Goal: Information Seeking & Learning: Find specific fact

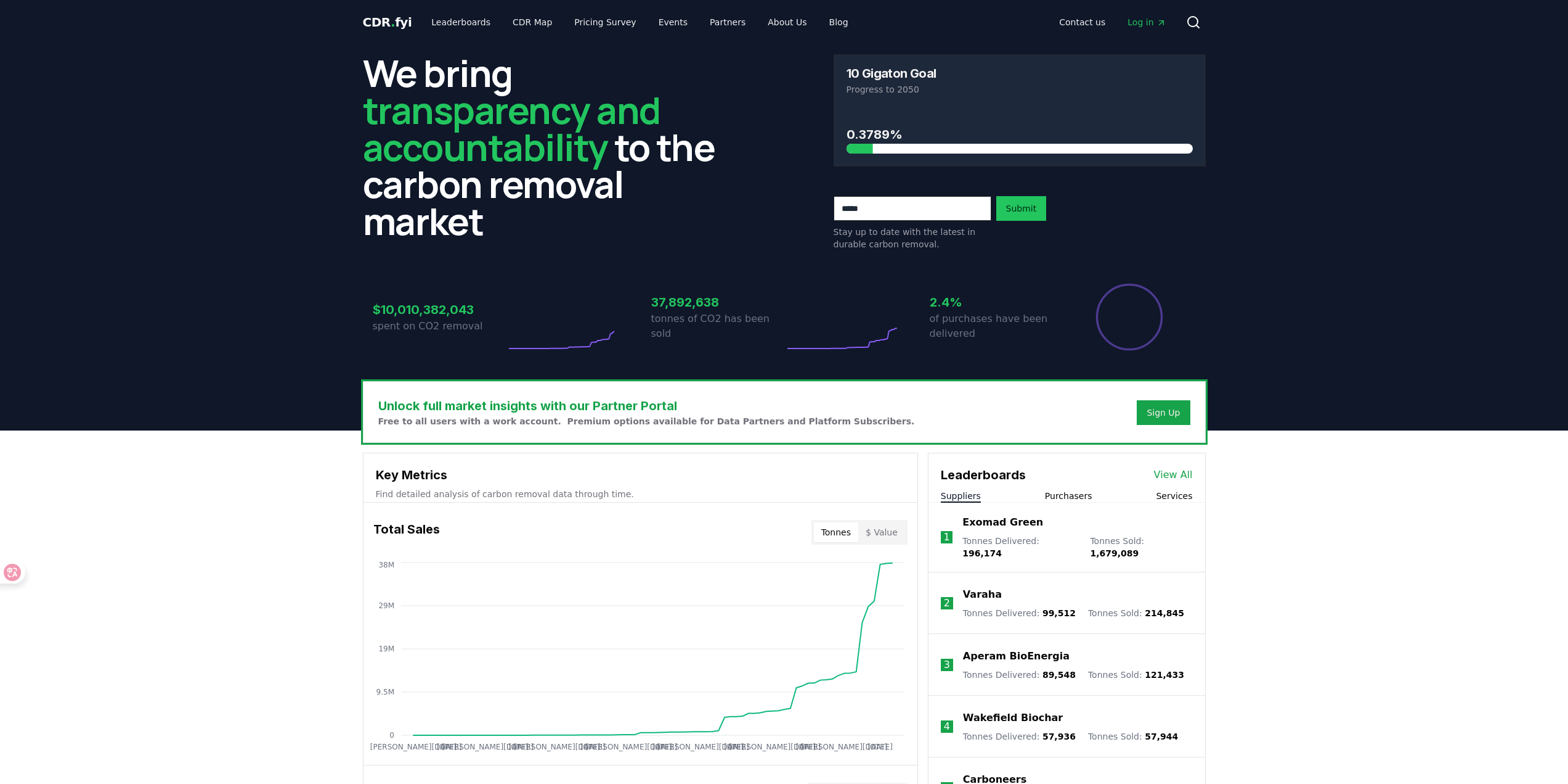
scroll to position [350, 0]
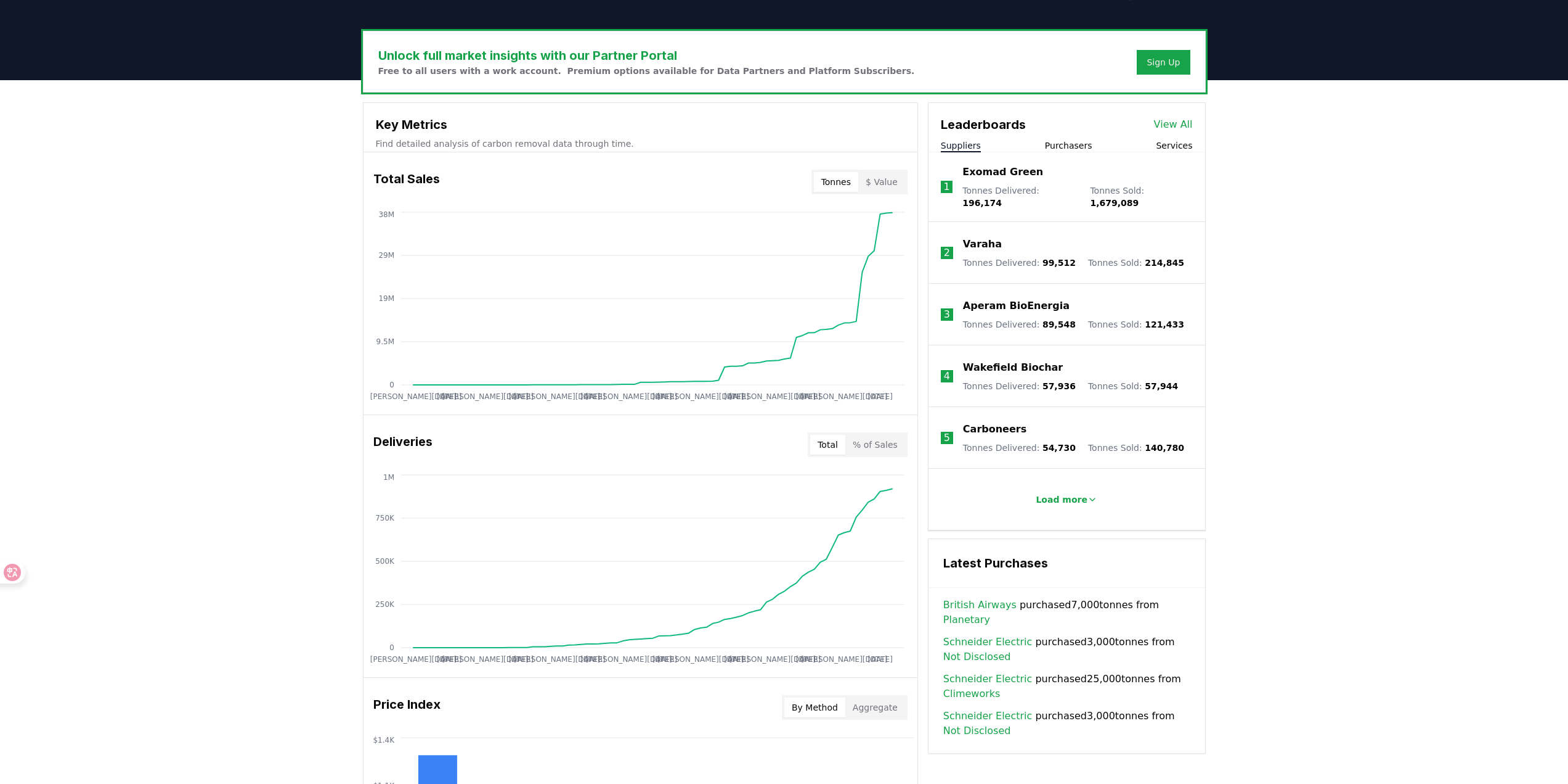
click at [1077, 184] on div "Exomad Green Tonnes Delivered : 196,174 Tonnes Sold : 1,679,089" at bounding box center [1077, 187] width 230 height 45
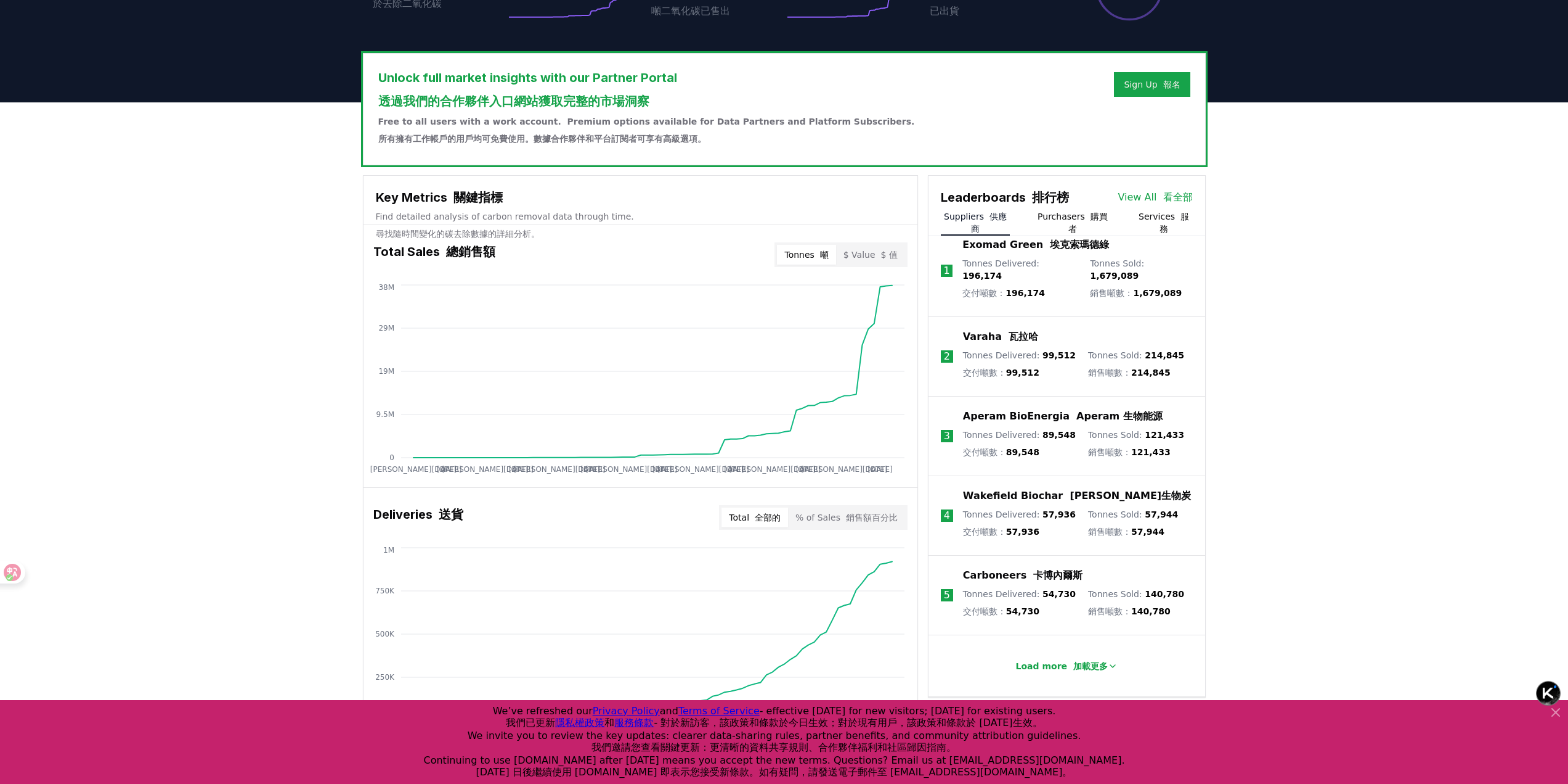
scroll to position [361, 0]
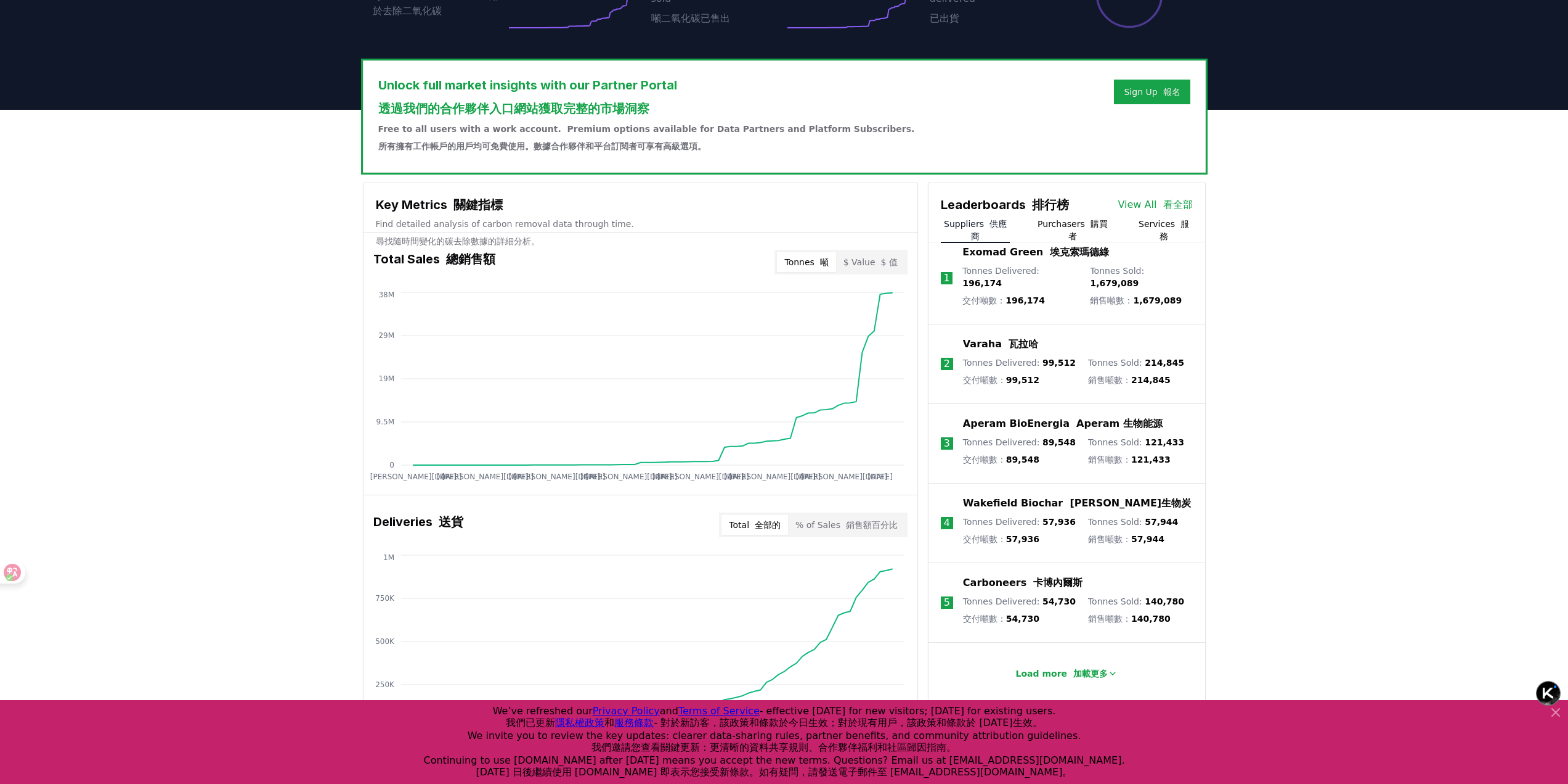
click at [1087, 241] on font "購買者" at bounding box center [1088, 230] width 39 height 22
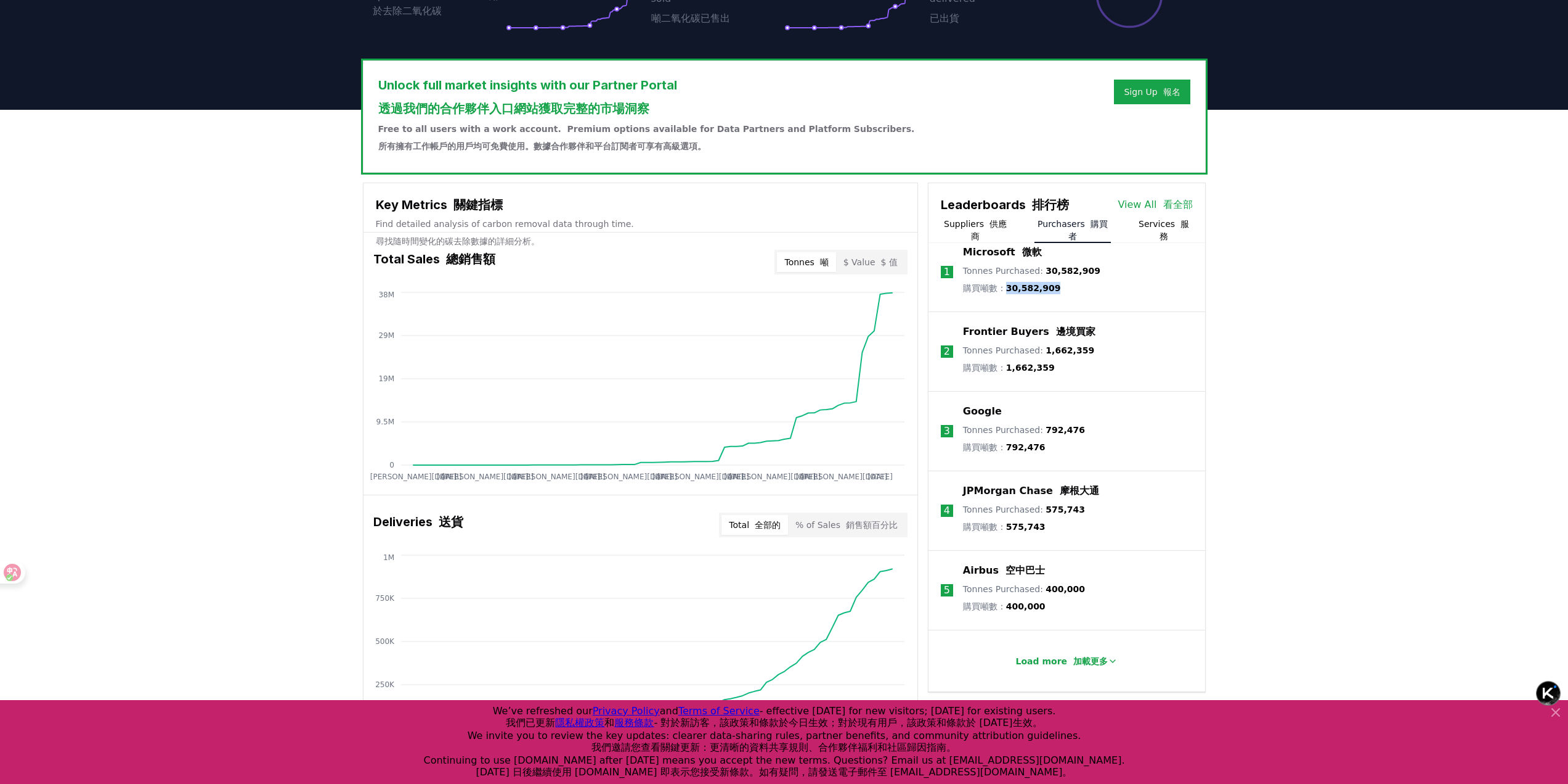
drag, startPoint x: 1055, startPoint y: 303, endPoint x: 1009, endPoint y: 305, distance: 46.0
click at [1009, 299] on p "Tonnes Purchased : 30,582,909 購買噸數： 30,582,909" at bounding box center [1032, 282] width 138 height 34
copy span "30,582,909"
drag, startPoint x: 1037, startPoint y: 266, endPoint x: 963, endPoint y: 266, distance: 74.0
click at [963, 259] on div "Microsoft 微軟" at bounding box center [1032, 252] width 138 height 15
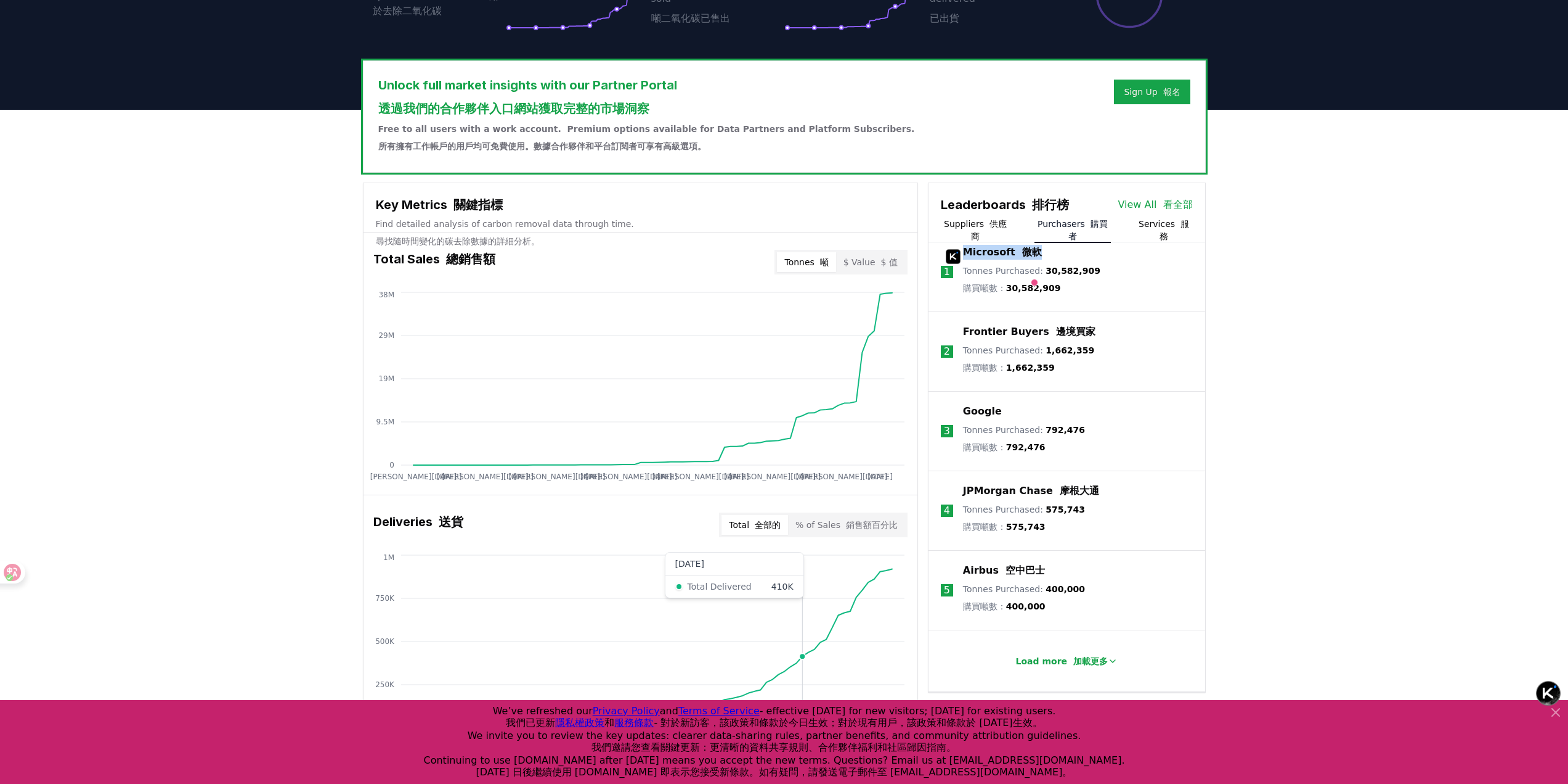
copy p "Microsoft 微軟"
drag, startPoint x: 1085, startPoint y: 346, endPoint x: 963, endPoint y: 344, distance: 122.0
click at [963, 344] on li "2 Frontier Buyers 邊境買家 Tonnes Purchased : 1,662,359 購買噸數： 1,662,359" at bounding box center [1067, 352] width 276 height 80
copy p "Frontier Buyers 邊境買家"
drag, startPoint x: 1049, startPoint y: 388, endPoint x: 1009, endPoint y: 387, distance: 40.0
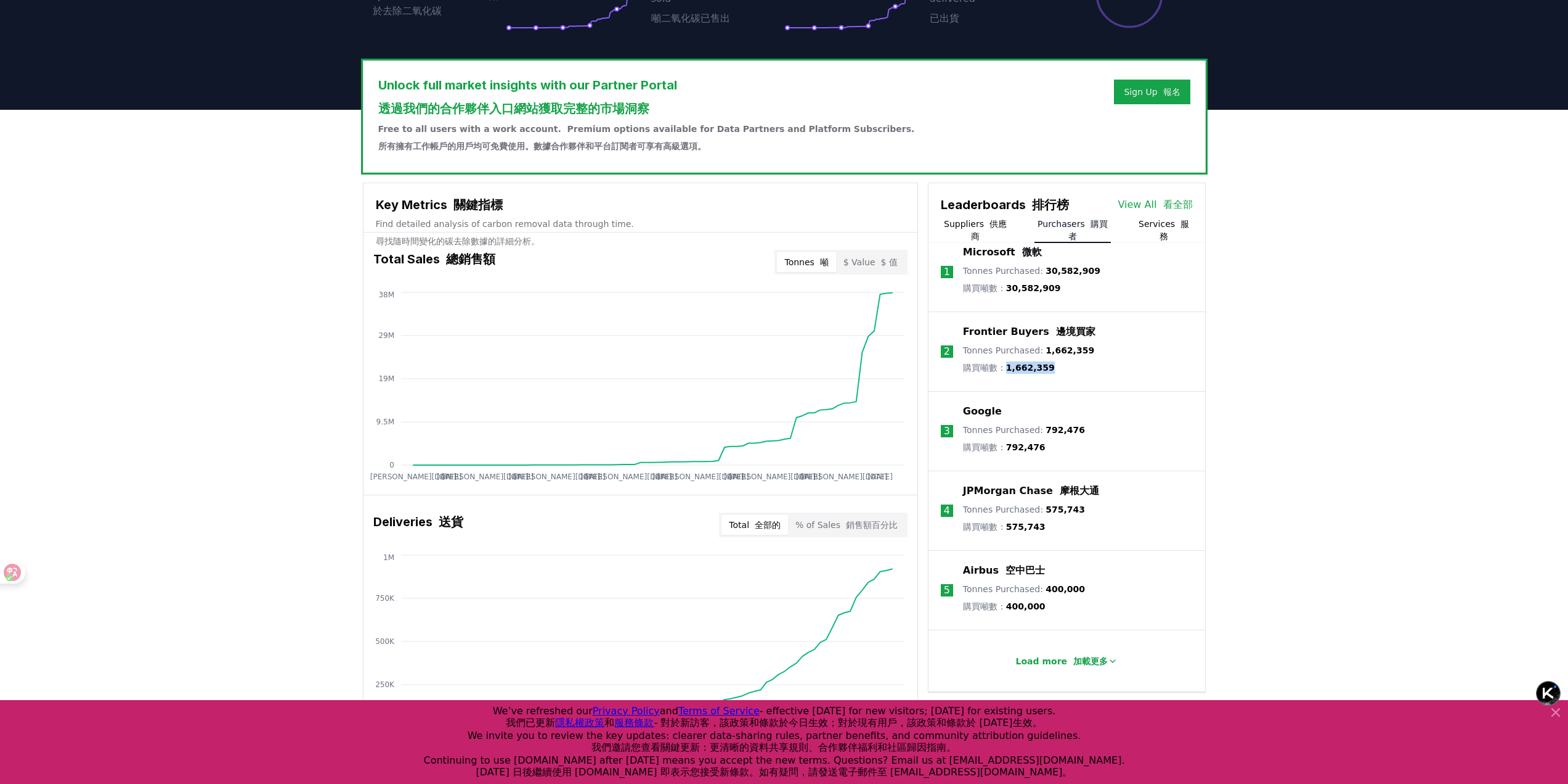
click at [1009, 372] on span "1,662,359" at bounding box center [1030, 368] width 49 height 10
copy span "1,662,359"
drag, startPoint x: 1001, startPoint y: 427, endPoint x: 956, endPoint y: 429, distance: 45.0
click at [956, 429] on li "3 Google Tonnes Purchased : 792,476 購買噸數： 792,476" at bounding box center [1067, 431] width 276 height 80
copy p "Google"
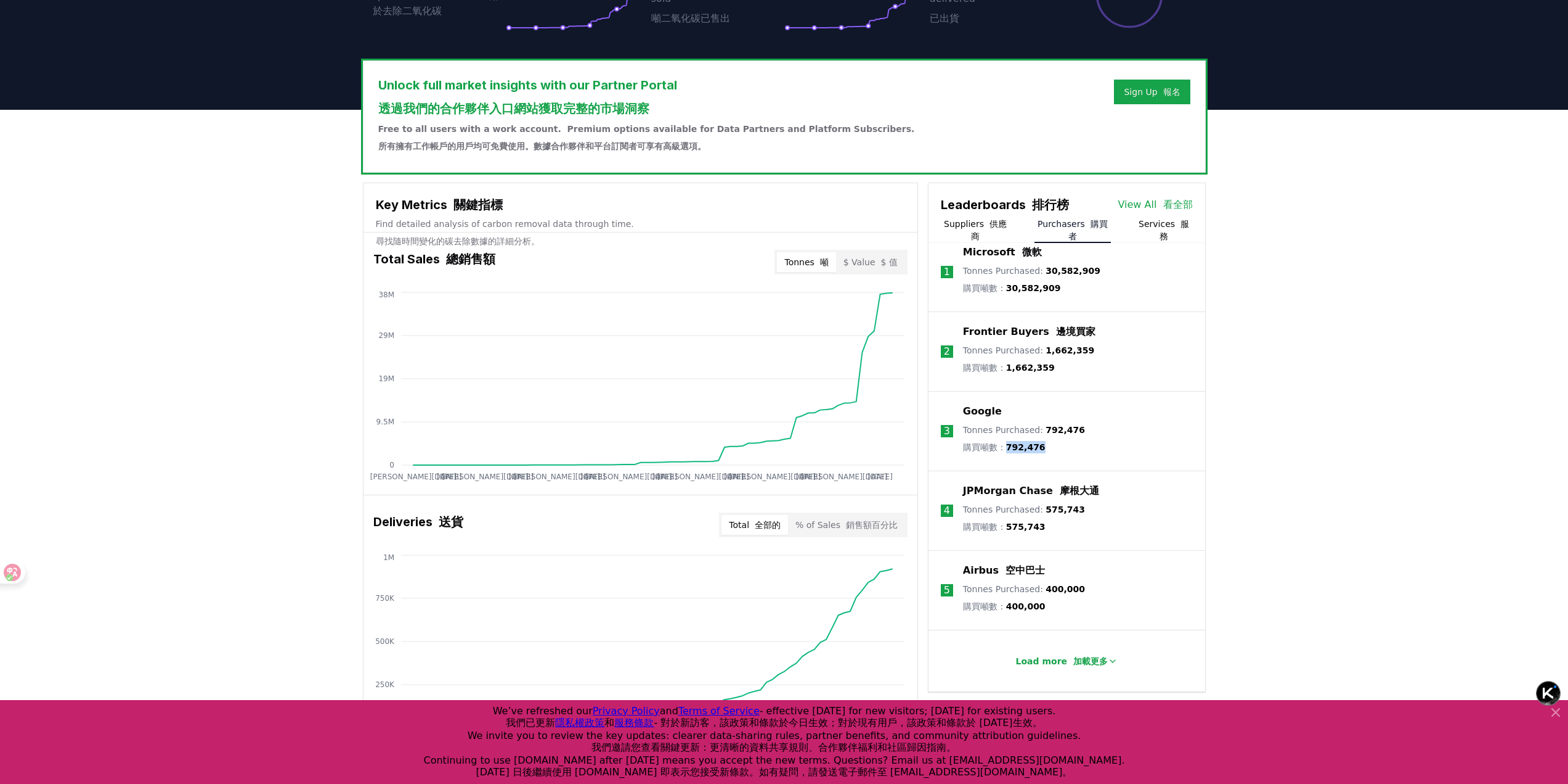
drag, startPoint x: 1046, startPoint y: 464, endPoint x: 1010, endPoint y: 464, distance: 36.0
click at [1010, 458] on p "Tonnes Purchased : 792,476 購買噸數： 792,476" at bounding box center [1024, 441] width 122 height 34
copy span "792,476"
click at [1003, 498] on p "JPMorgan Chase 摩根大通" at bounding box center [1031, 490] width 136 height 15
click at [1010, 498] on p "JPMorgan Chase 摩根大通" at bounding box center [1031, 490] width 136 height 15
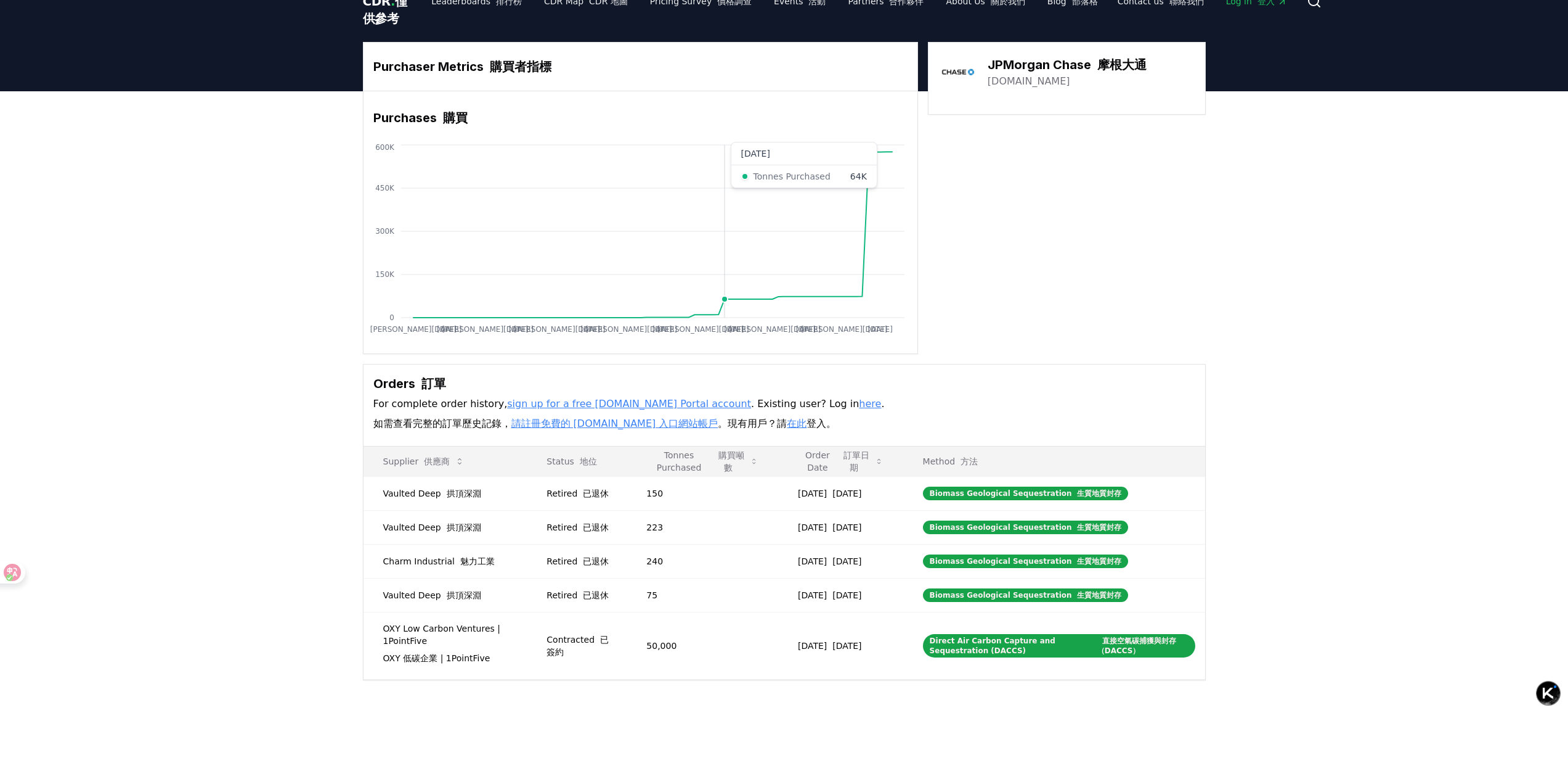
scroll to position [62, 0]
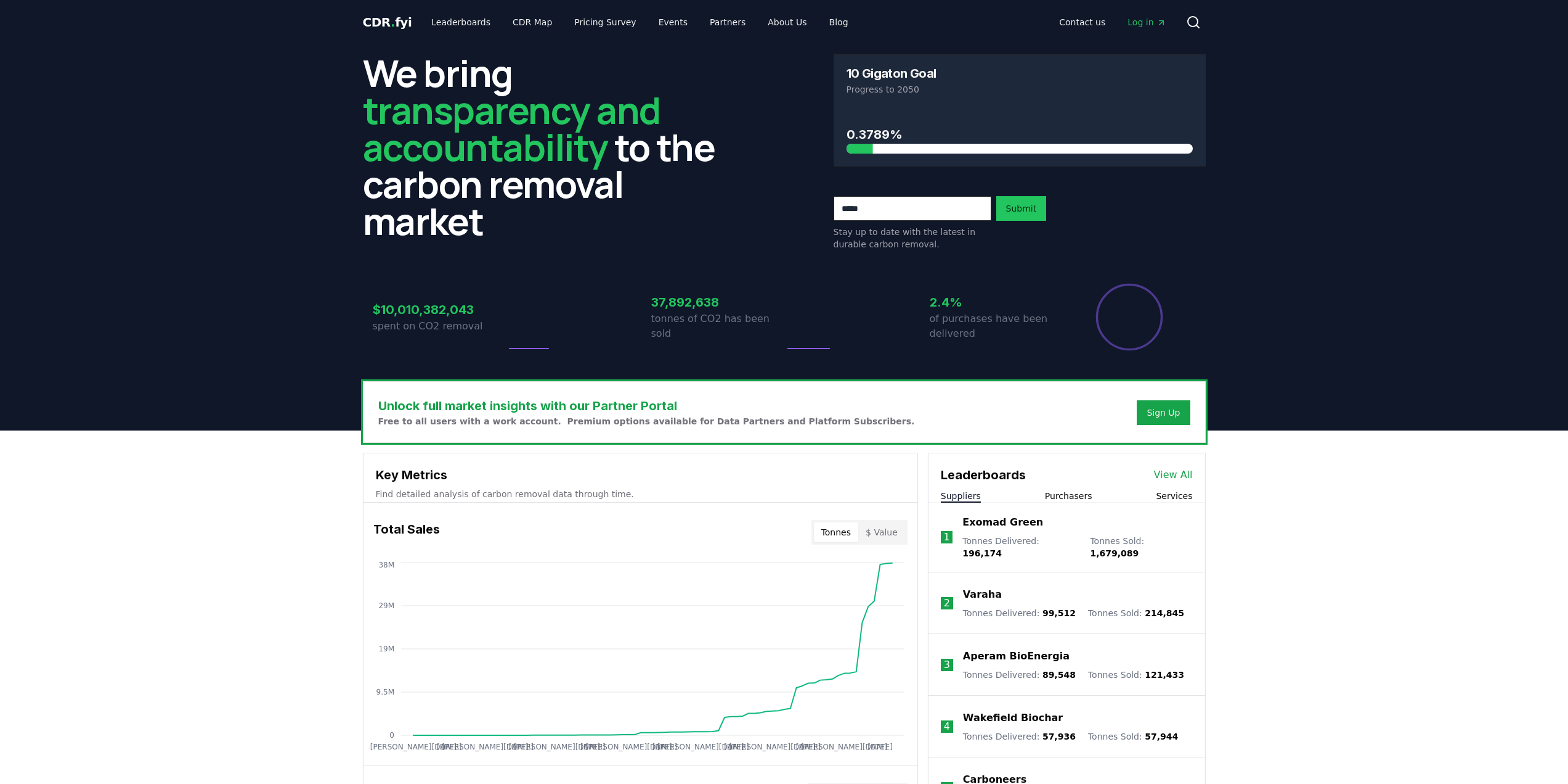
scroll to position [361, 0]
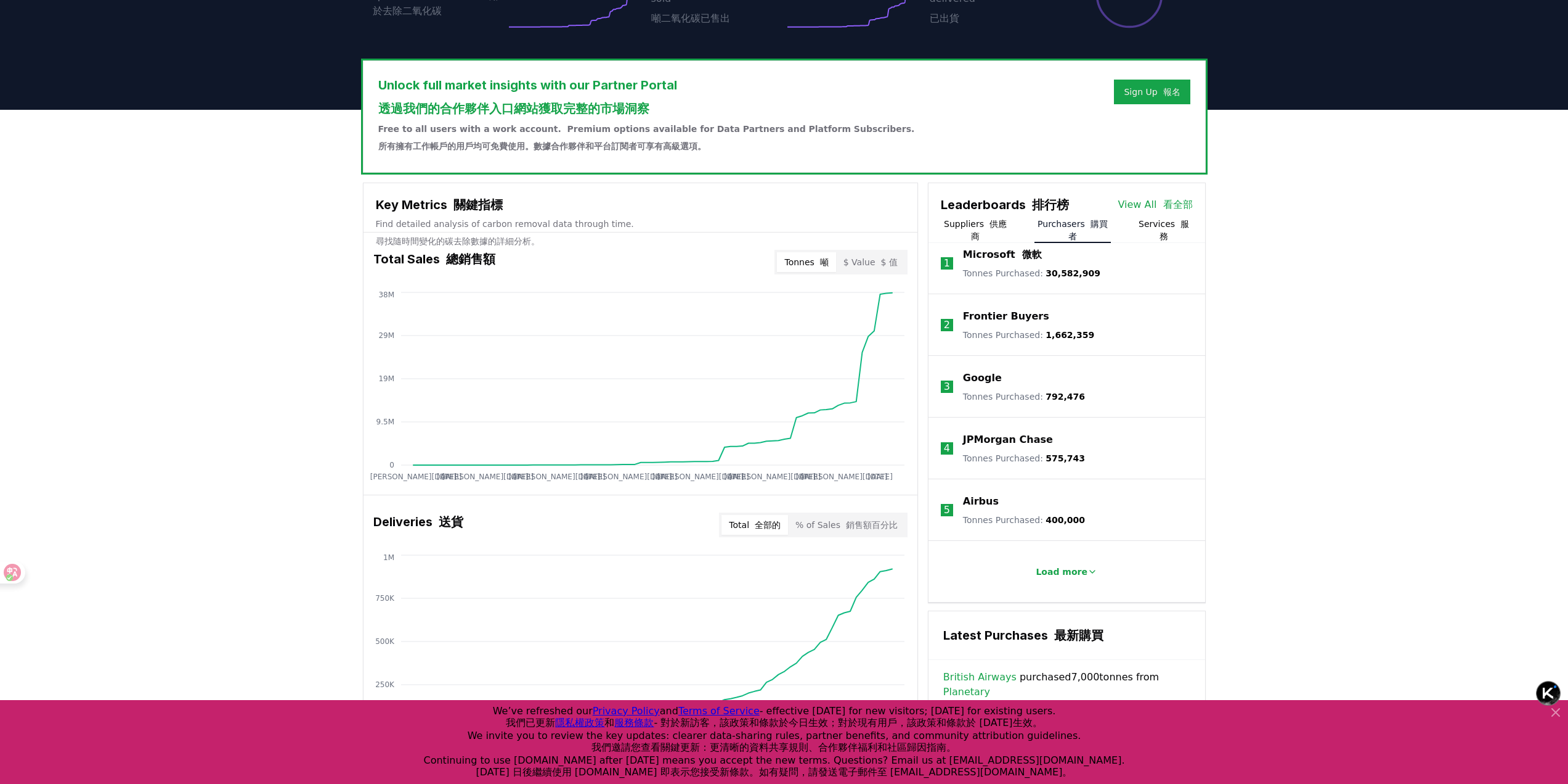
click at [1088, 241] on font "購買者" at bounding box center [1088, 230] width 39 height 22
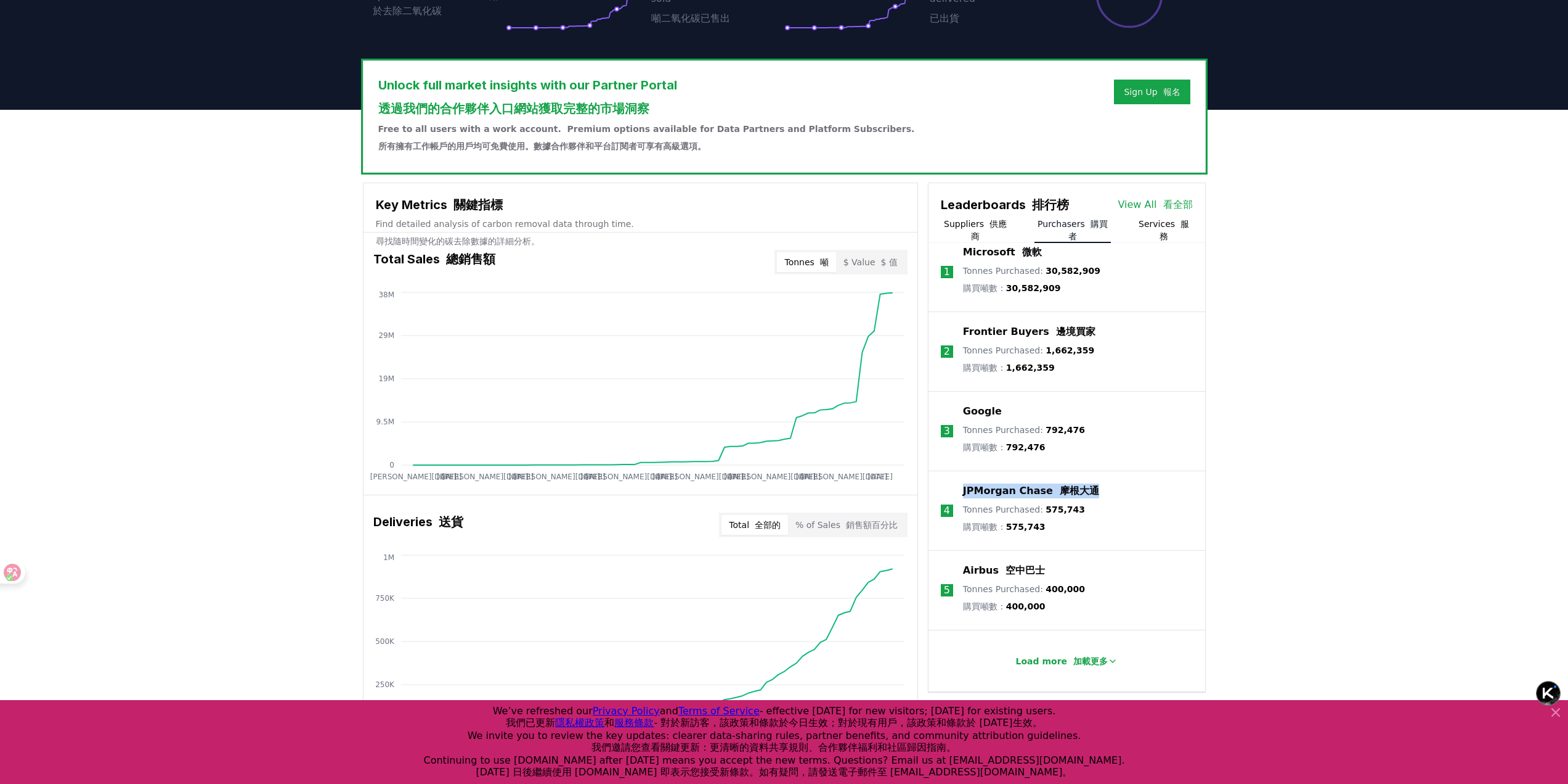
drag, startPoint x: 1094, startPoint y: 504, endPoint x: 964, endPoint y: 508, distance: 130.1
click at [964, 508] on li "4 JPMorgan Chase 摩根大通 Tonnes Purchased : 575,743 購買噸數： 575,743" at bounding box center [1067, 510] width 276 height 80
copy p "JPMorgan Chase 摩根大通"
drag, startPoint x: 1072, startPoint y: 528, endPoint x: 1035, endPoint y: 531, distance: 37.1
click at [1035, 531] on div "Tonnes Purchased : 575,743 購買噸數： 575,743" at bounding box center [1031, 520] width 136 height 34
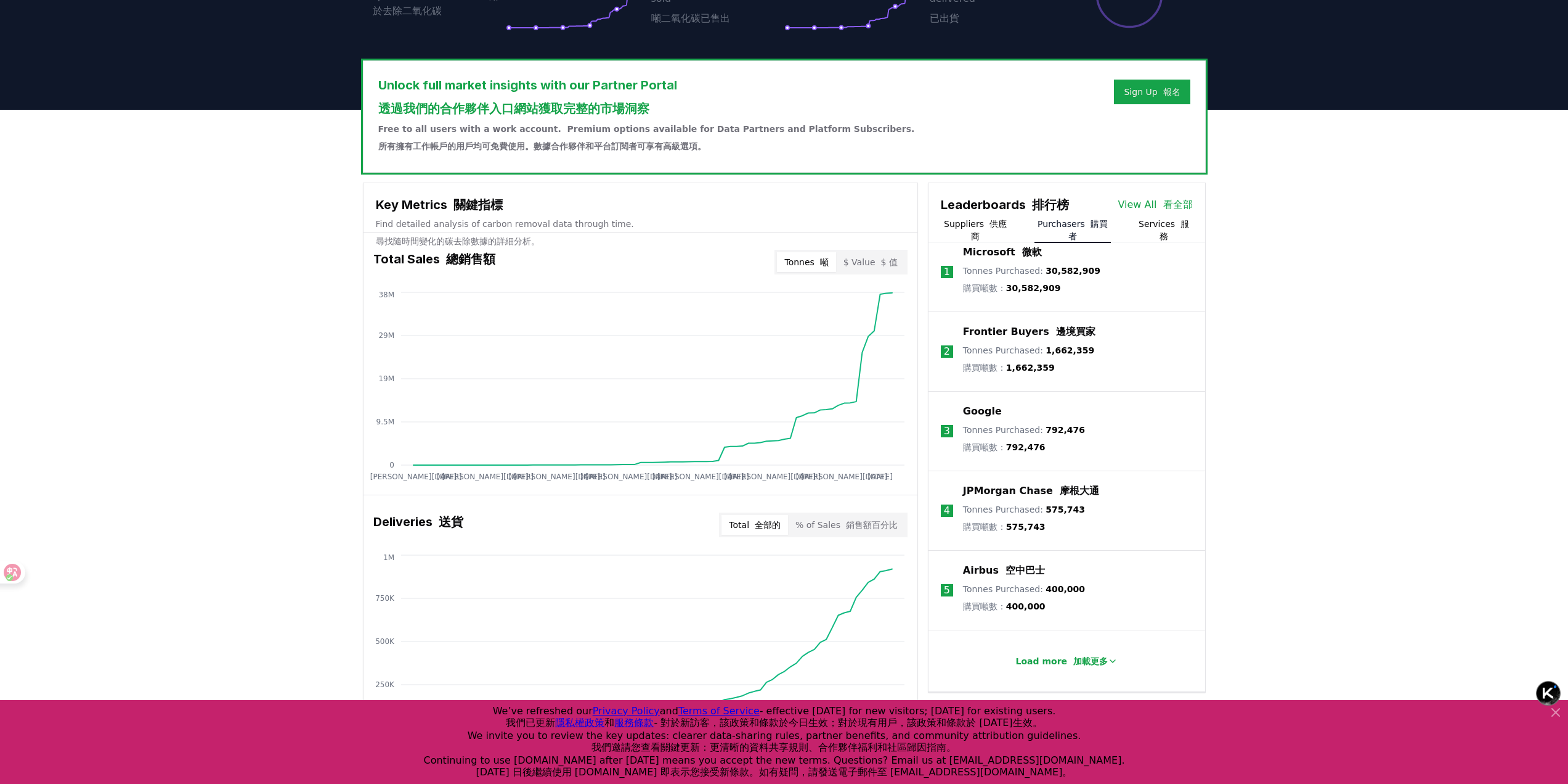
click at [1048, 538] on p "Tonnes Purchased : 575,743 購買噸數： 575,743" at bounding box center [1024, 520] width 122 height 34
drag, startPoint x: 1041, startPoint y: 543, endPoint x: 1007, endPoint y: 550, distance: 34.7
click at [1007, 538] on p "Tonnes Purchased : 575,743 購買噸數： 575,743" at bounding box center [1024, 520] width 122 height 34
drag, startPoint x: 1048, startPoint y: 548, endPoint x: 1008, endPoint y: 546, distance: 40.0
click at [1008, 538] on p "Tonnes Purchased : 575,743 購買噸數： 575,743" at bounding box center [1024, 520] width 122 height 34
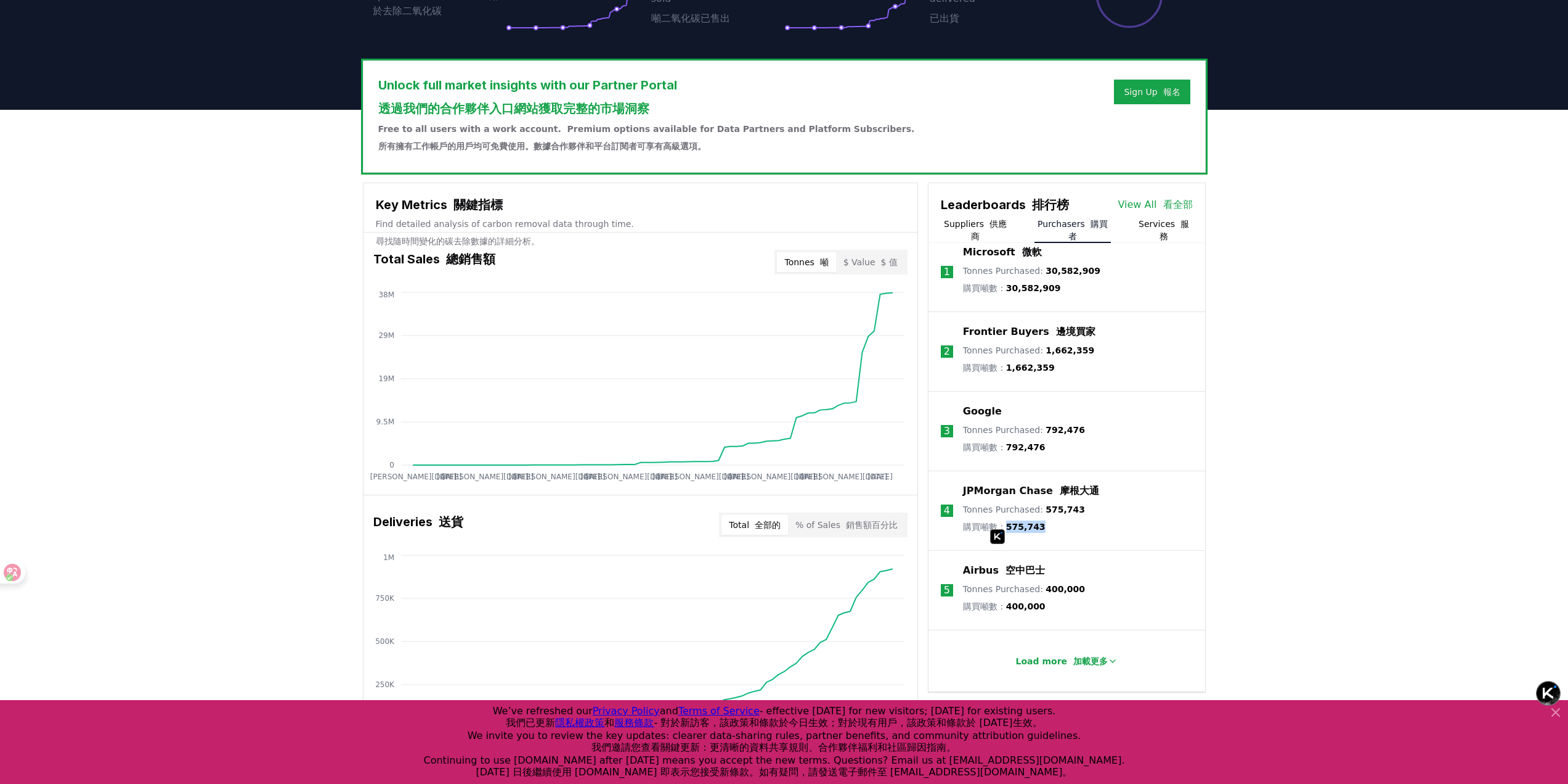
copy span "575,743"
click at [1034, 576] on font "空中巴士" at bounding box center [1026, 570] width 39 height 12
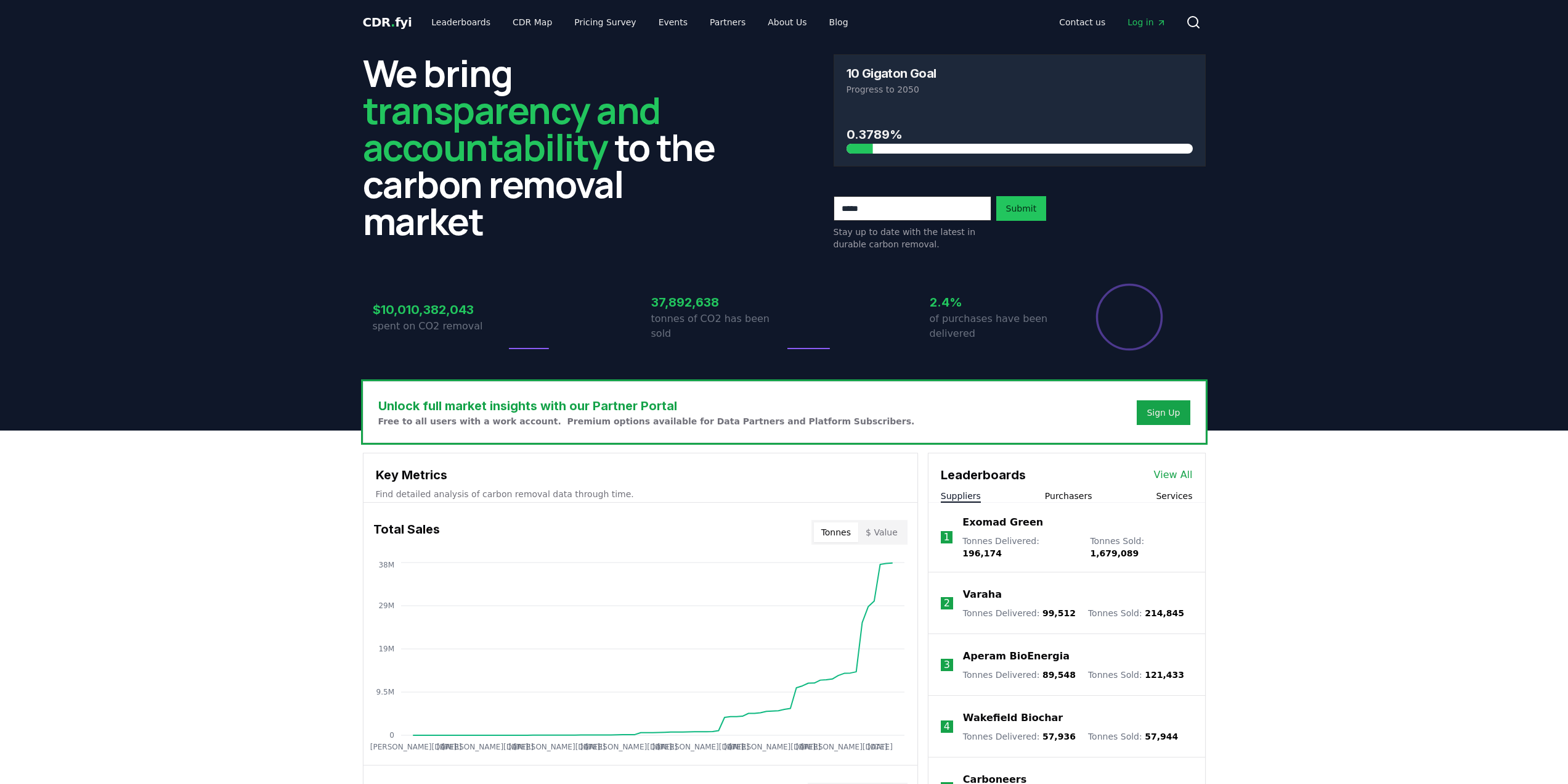
scroll to position [361, 0]
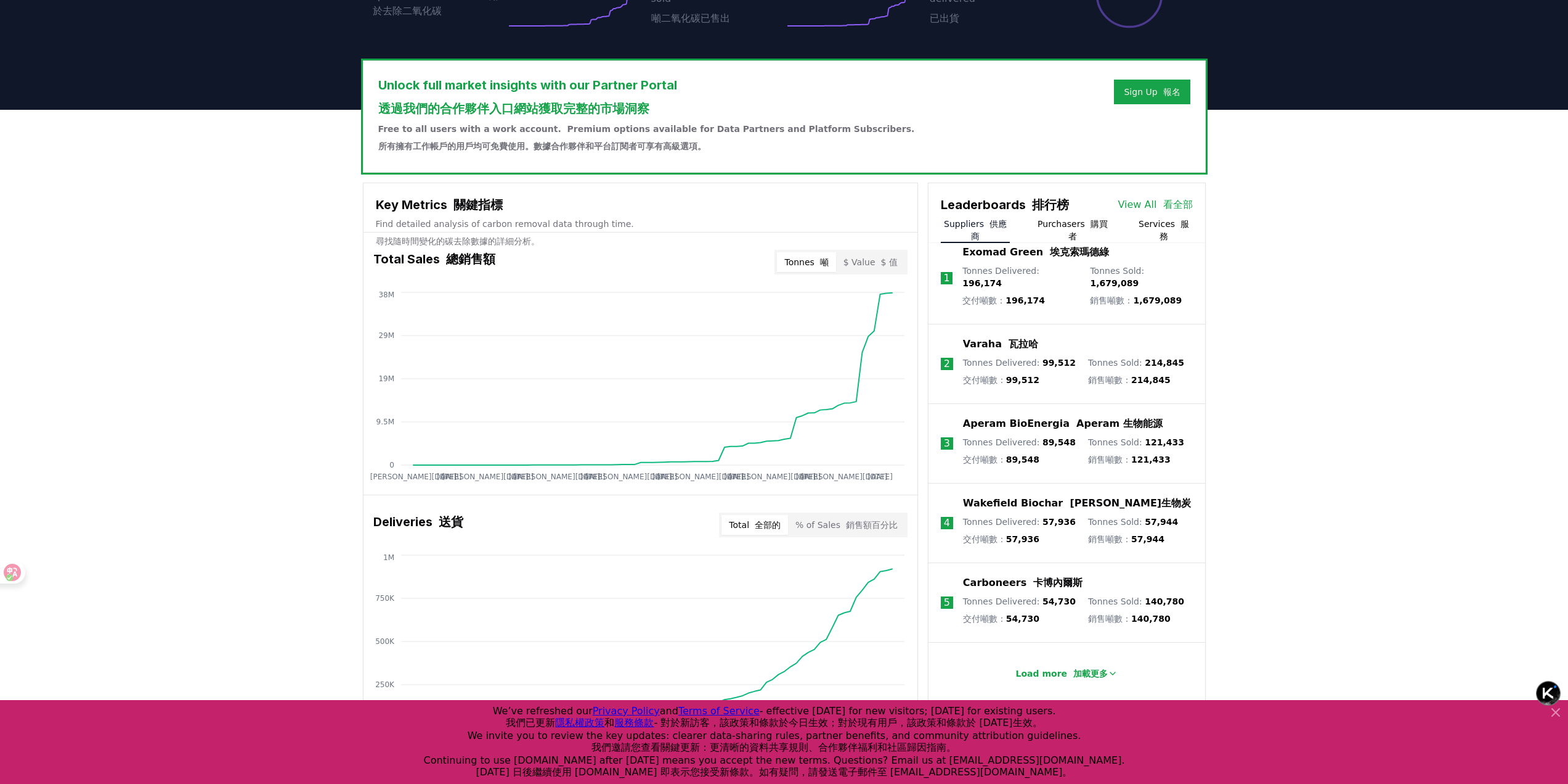
click at [1074, 242] on button "Purchasers 購買者" at bounding box center [1073, 229] width 76 height 25
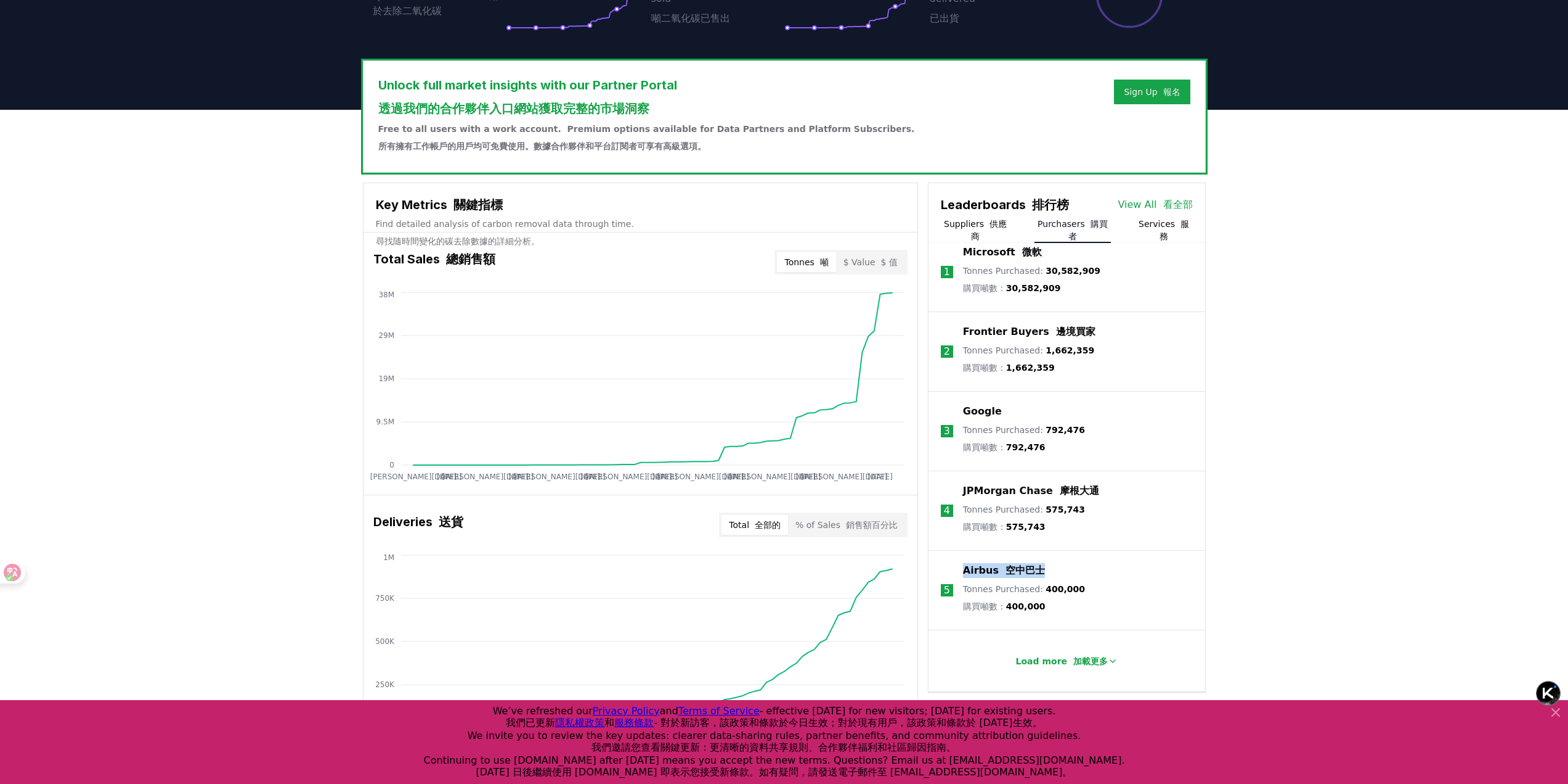
drag, startPoint x: 1044, startPoint y: 584, endPoint x: 962, endPoint y: 590, distance: 82.2
click at [963, 578] on div "Airbus 空中巴士" at bounding box center [1024, 570] width 122 height 15
copy p "Airbus 空中巴士"
drag, startPoint x: 1045, startPoint y: 625, endPoint x: 1010, endPoint y: 625, distance: 35.0
click at [1010, 617] on p "Tonnes Purchased : 400,000 購買噸數： 400,000" at bounding box center [1024, 600] width 122 height 34
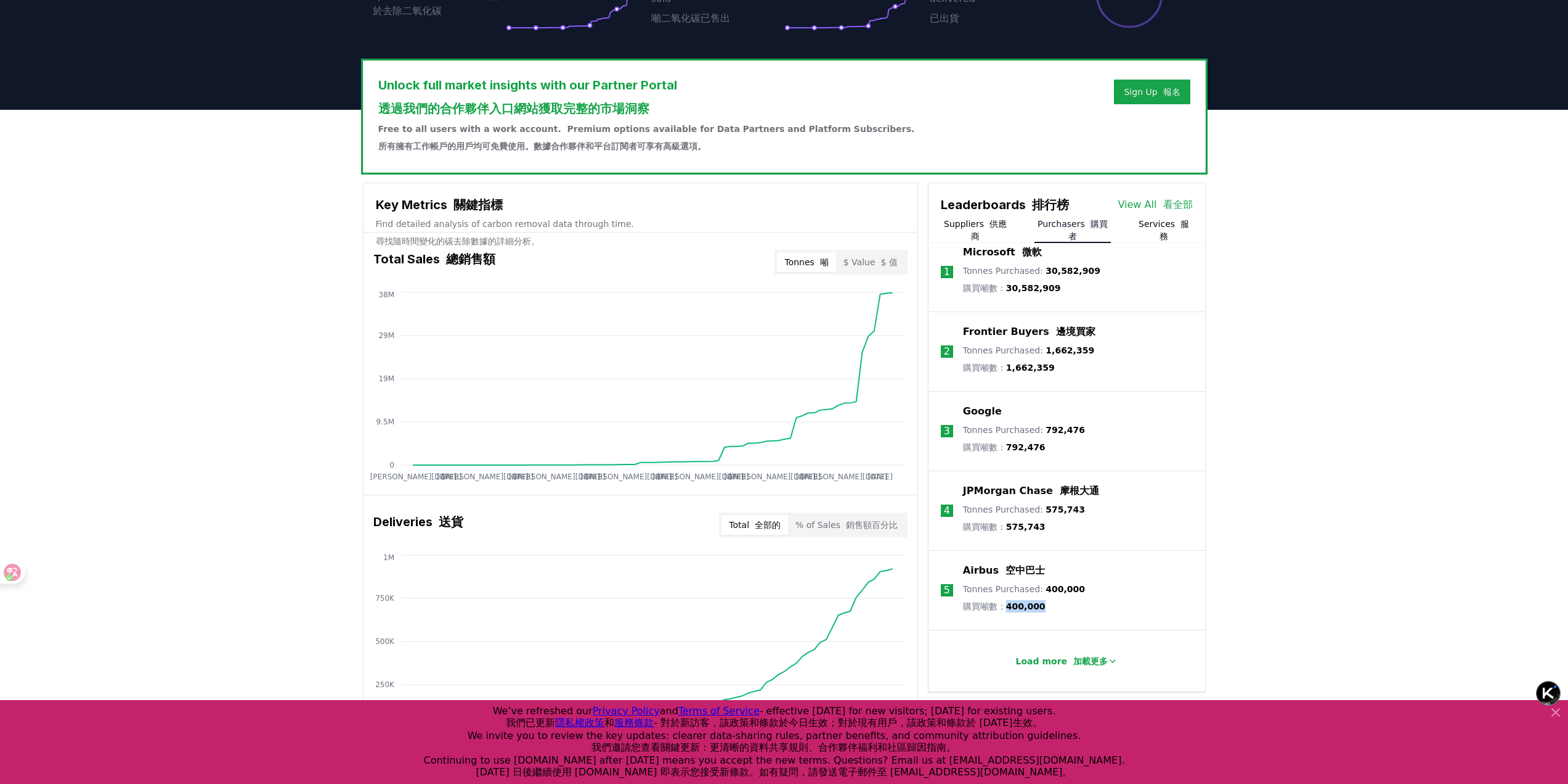
copy span "400,000"
click at [1102, 666] on font "加載更多" at bounding box center [1091, 662] width 34 height 10
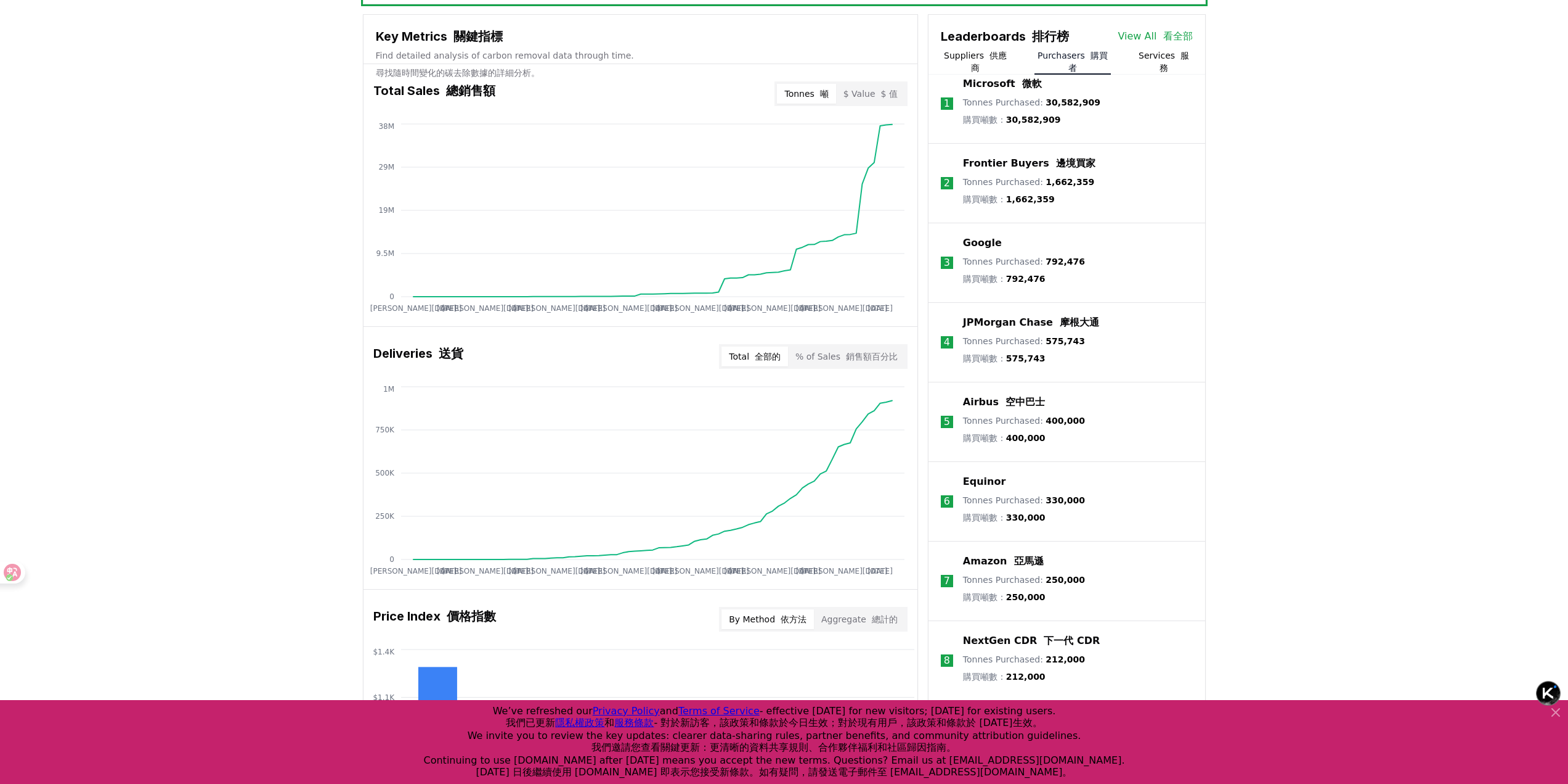
scroll to position [535, 0]
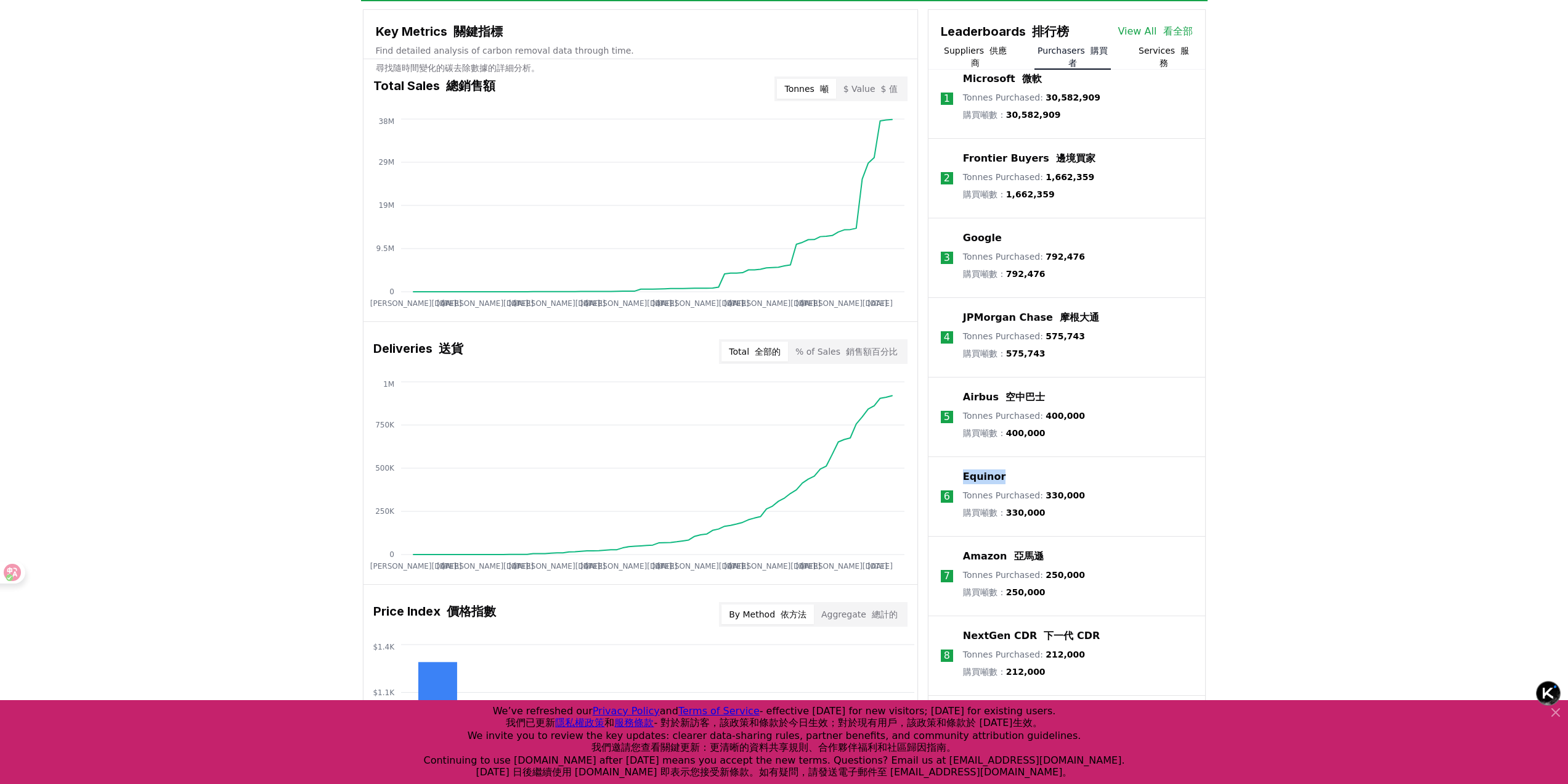
drag, startPoint x: 1002, startPoint y: 492, endPoint x: 949, endPoint y: 494, distance: 53.0
click at [949, 494] on li "6 Equinor Tonnes Purchased : 330,000 購買噸數： 330,000" at bounding box center [1067, 496] width 276 height 80
copy li "Equinor"
drag, startPoint x: 1043, startPoint y: 534, endPoint x: 1009, endPoint y: 528, distance: 34.5
click at [1009, 524] on p "Tonnes Purchased : 330,000 購買噸數： 330,000" at bounding box center [1024, 506] width 122 height 34
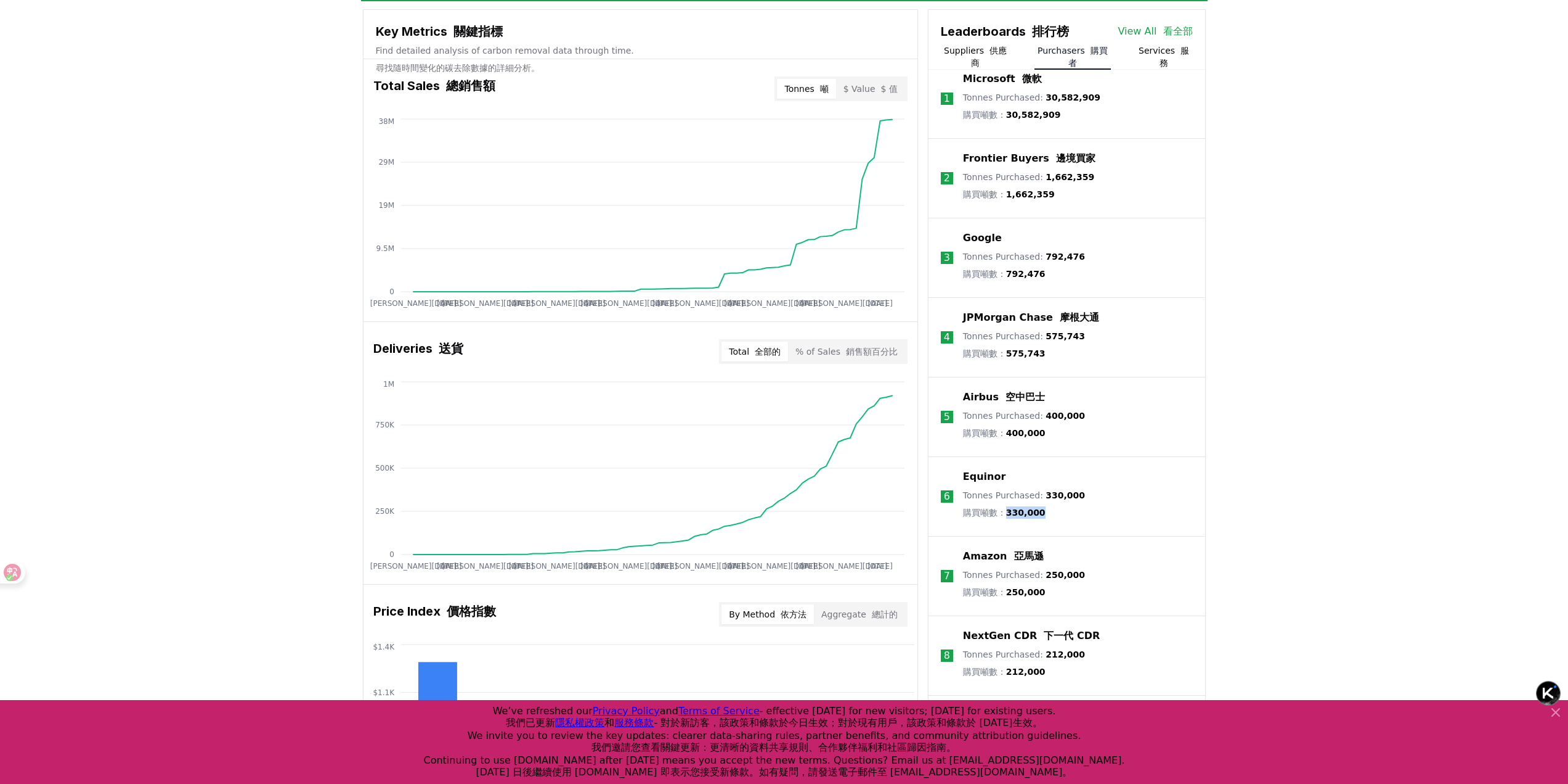
copy span "330,000"
click at [1071, 568] on li "7 Amazon 亞馬遜 Tonnes Purchased : 250,000 購買噸數： 250,000" at bounding box center [1067, 576] width 276 height 80
click at [1062, 563] on div "Amazon 亞馬遜" at bounding box center [1024, 555] width 122 height 15
drag, startPoint x: 1055, startPoint y: 569, endPoint x: 956, endPoint y: 573, distance: 99.1
click at [956, 573] on li "7 Amazon 亞馬遜 Tonnes Purchased : 250,000 購買噸數： 250,000" at bounding box center [1067, 576] width 276 height 80
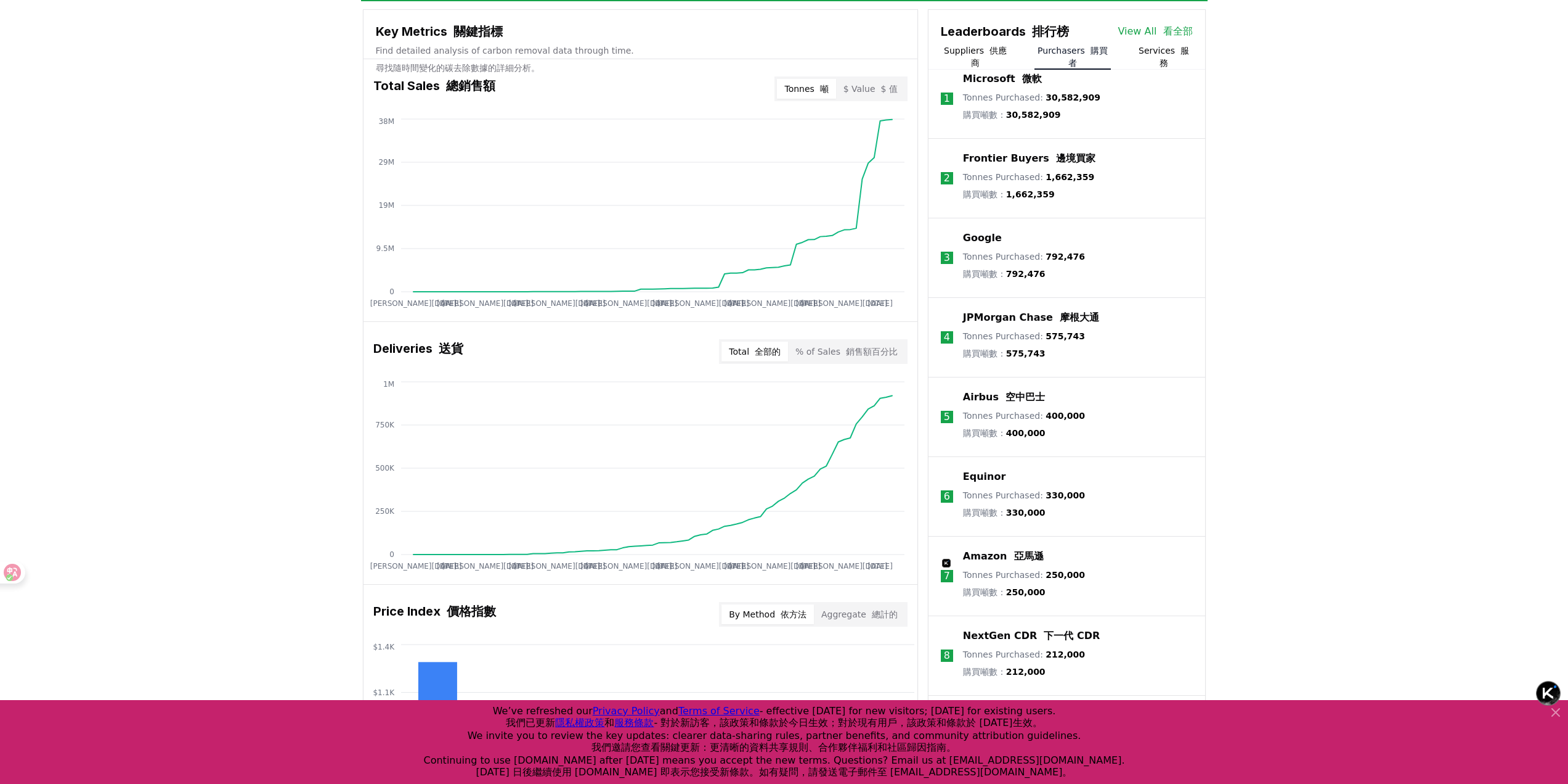
drag, startPoint x: 1059, startPoint y: 567, endPoint x: 1050, endPoint y: 570, distance: 9.5
click at [1050, 563] on div "Amazon 亞馬遜" at bounding box center [1024, 555] width 122 height 15
drag, startPoint x: 1044, startPoint y: 571, endPoint x: 957, endPoint y: 576, distance: 87.1
click at [957, 576] on li "7 Amazon 亞馬遜 Tonnes Purchased : 250,000 購買噸數： 250,000" at bounding box center [1067, 576] width 276 height 80
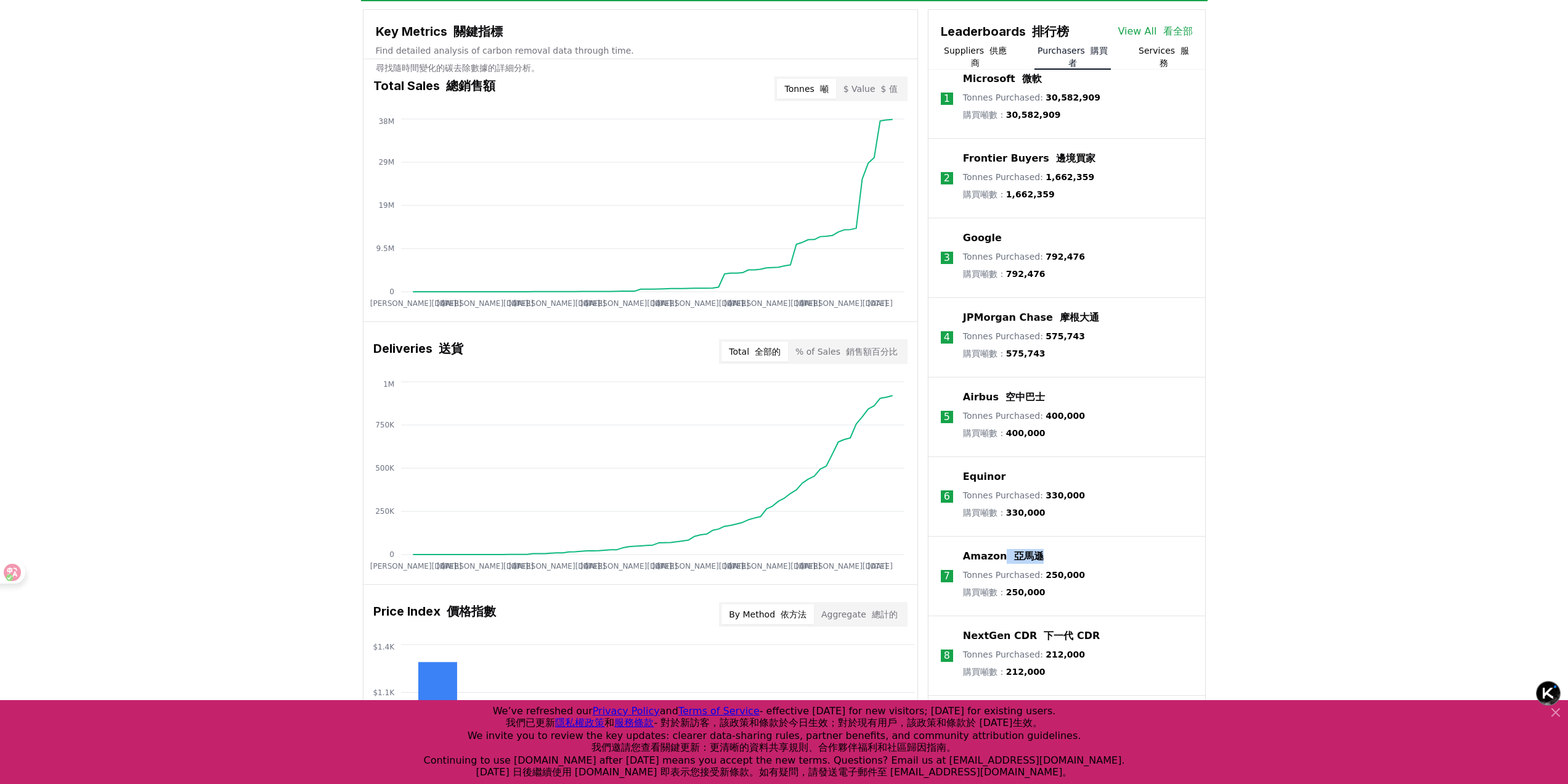
drag, startPoint x: 1039, startPoint y: 571, endPoint x: 956, endPoint y: 573, distance: 83.0
click at [956, 573] on li "7 Amazon 亞馬遜 Tonnes Purchased : 250,000 購買噸數： 250,000" at bounding box center [1067, 576] width 276 height 80
click at [958, 573] on li "7 Amazon 亞馬遜 Tonnes Purchased : 250,000 購買噸數： 250,000" at bounding box center [1067, 576] width 276 height 80
drag, startPoint x: 962, startPoint y: 574, endPoint x: 1002, endPoint y: 578, distance: 40.2
click at [1005, 578] on li "7 Amazon 亞馬遜 Tonnes Purchased : 250,000 購買噸數： 250,000" at bounding box center [1067, 576] width 276 height 80
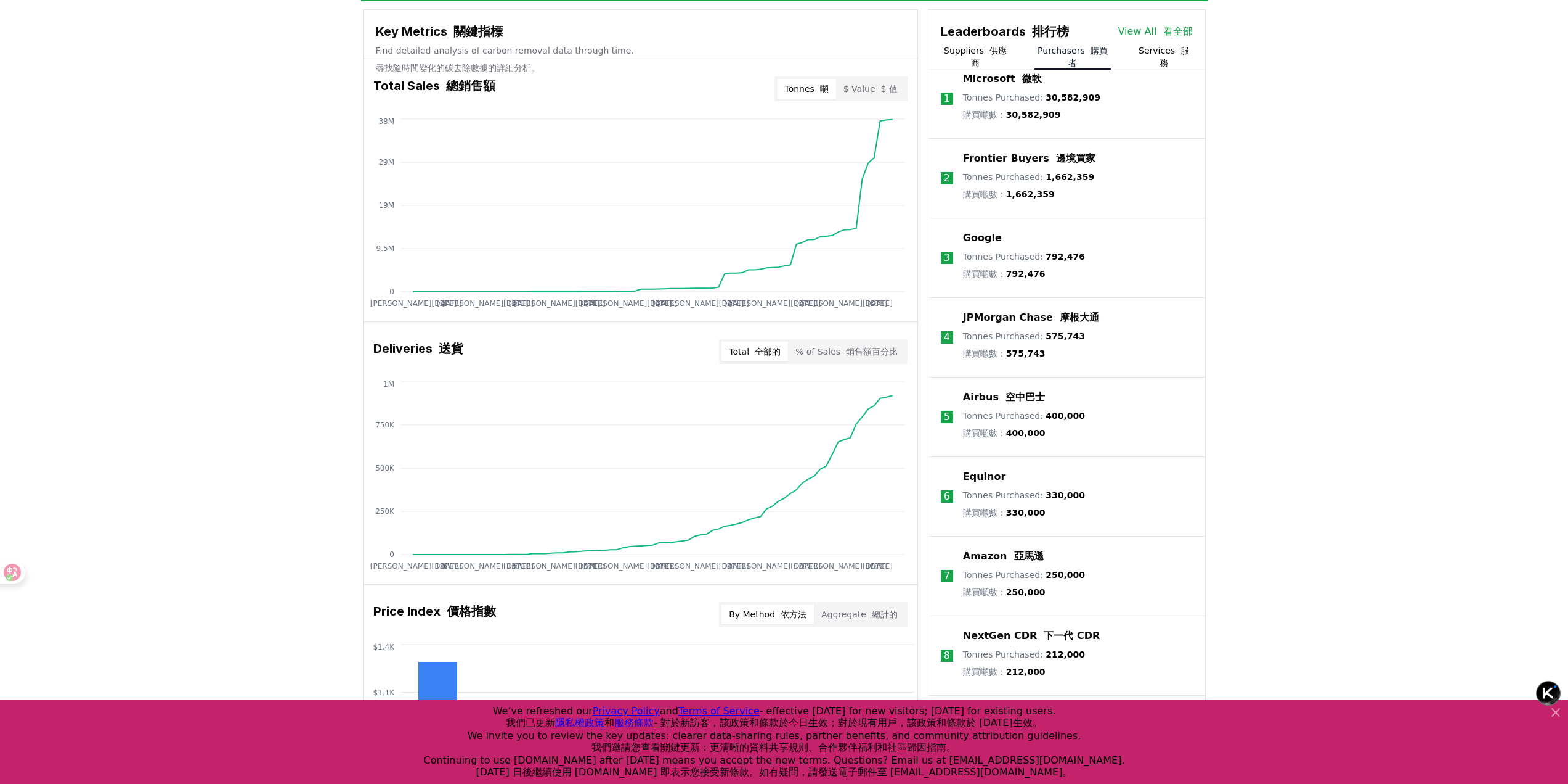
click at [1044, 563] on div "Amazon 亞馬遜" at bounding box center [1024, 555] width 122 height 15
drag, startPoint x: 960, startPoint y: 570, endPoint x: 1048, endPoint y: 575, distance: 88.1
click at [1043, 575] on li "7 Amazon 亞馬遜 Tonnes Purchased : 250,000 購買噸數： 250,000" at bounding box center [1067, 576] width 276 height 80
click at [1047, 563] on div "Amazon 亞馬遜" at bounding box center [1024, 555] width 122 height 15
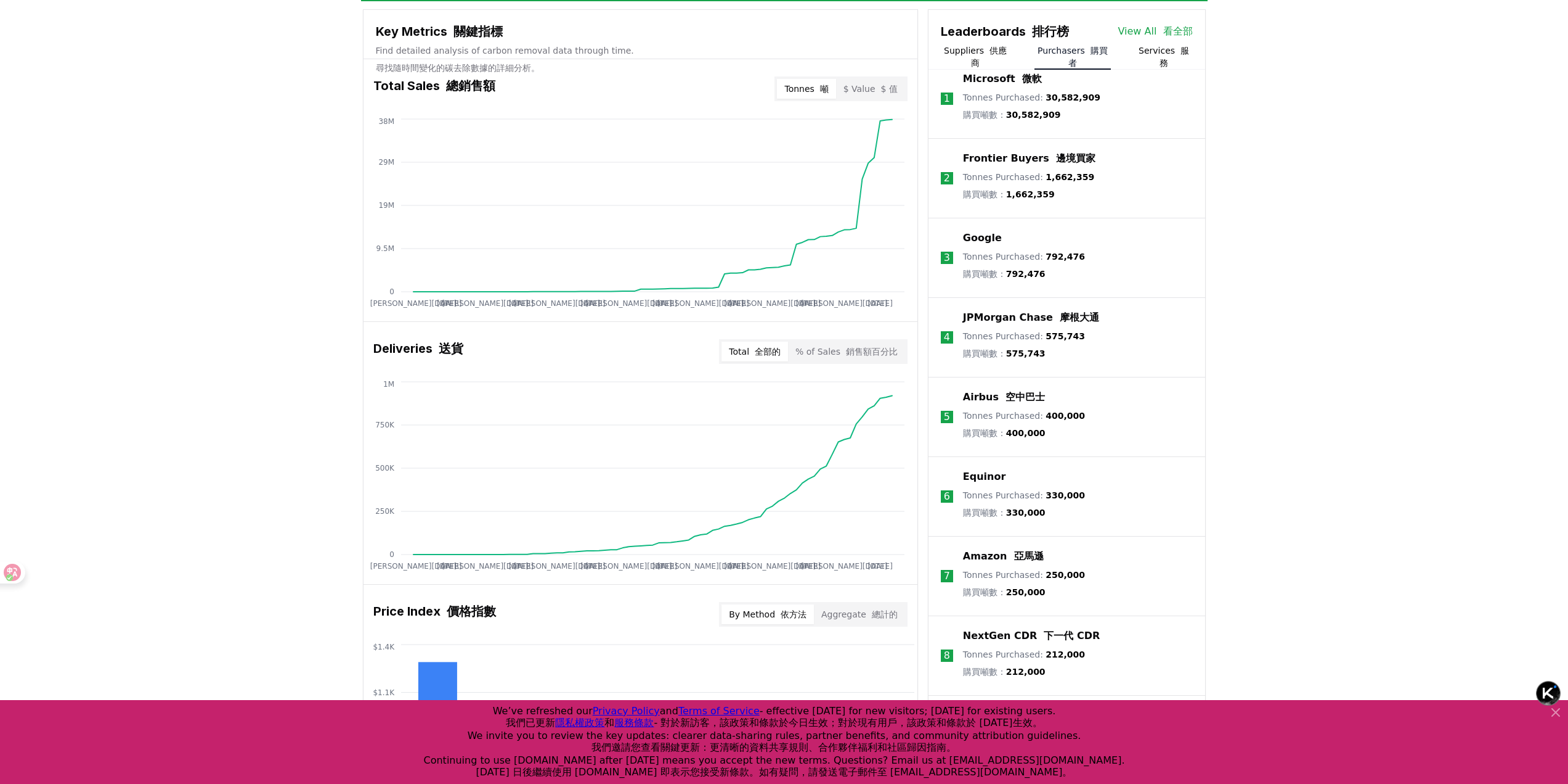
click at [1039, 563] on div "Amazon 亞馬遜" at bounding box center [1024, 555] width 122 height 15
drag, startPoint x: 1039, startPoint y: 572, endPoint x: 964, endPoint y: 567, distance: 75.2
click at [964, 563] on div "Amazon 亞馬遜" at bounding box center [1024, 555] width 122 height 15
click at [1041, 563] on div "Amazon 亞馬遜" at bounding box center [1024, 555] width 122 height 15
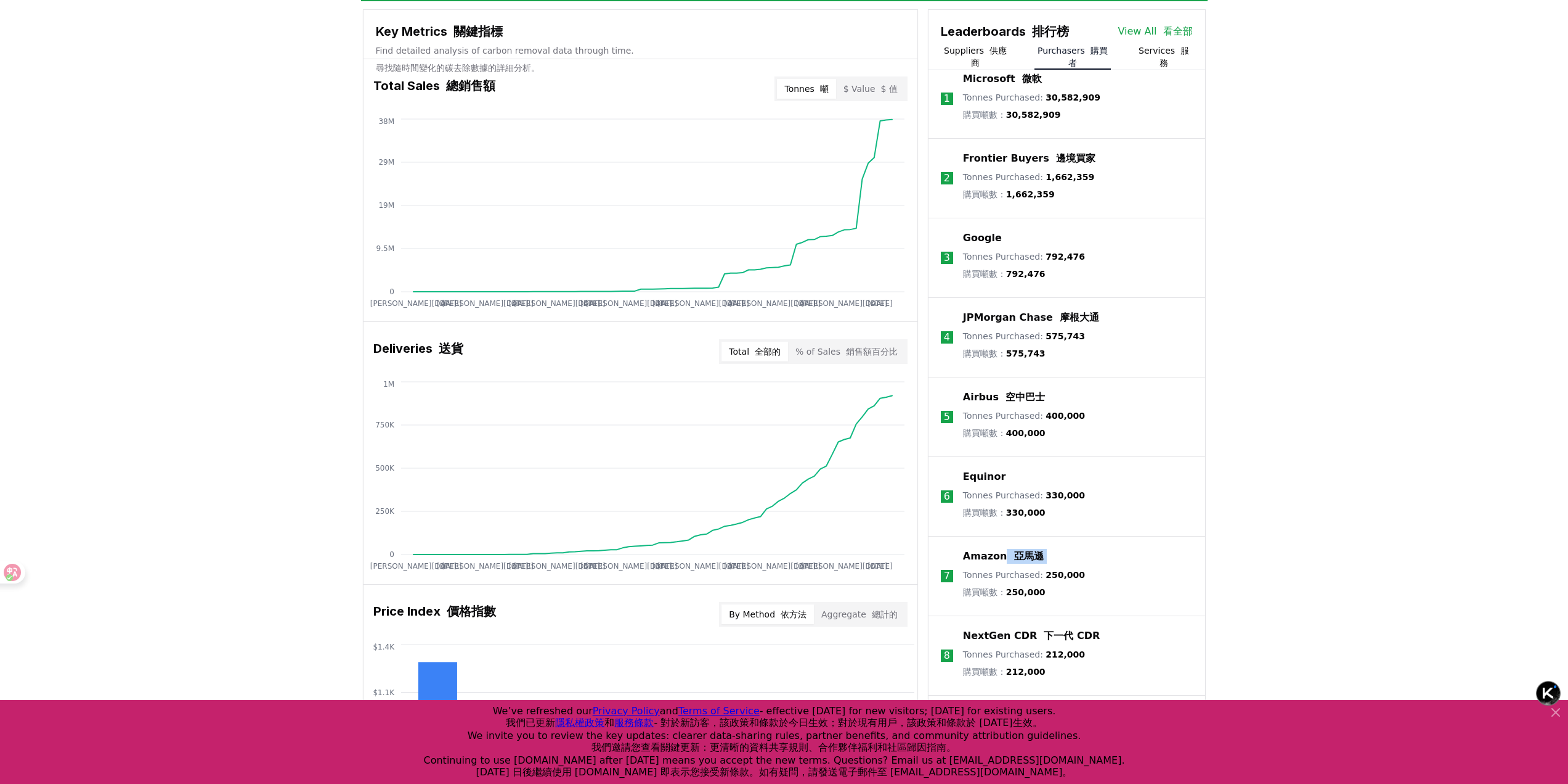
drag, startPoint x: 1041, startPoint y: 573, endPoint x: 968, endPoint y: 575, distance: 73.0
click at [968, 563] on div "Amazon 亞馬遜" at bounding box center [1024, 555] width 122 height 15
drag, startPoint x: 962, startPoint y: 574, endPoint x: 1021, endPoint y: 578, distance: 59.1
click at [1020, 579] on li "7 Amazon 亞馬遜 Tonnes Purchased : 250,000 購買噸數： 250,000" at bounding box center [1067, 576] width 276 height 80
click at [1045, 563] on div "Amazon 亞馬遜" at bounding box center [1024, 555] width 122 height 15
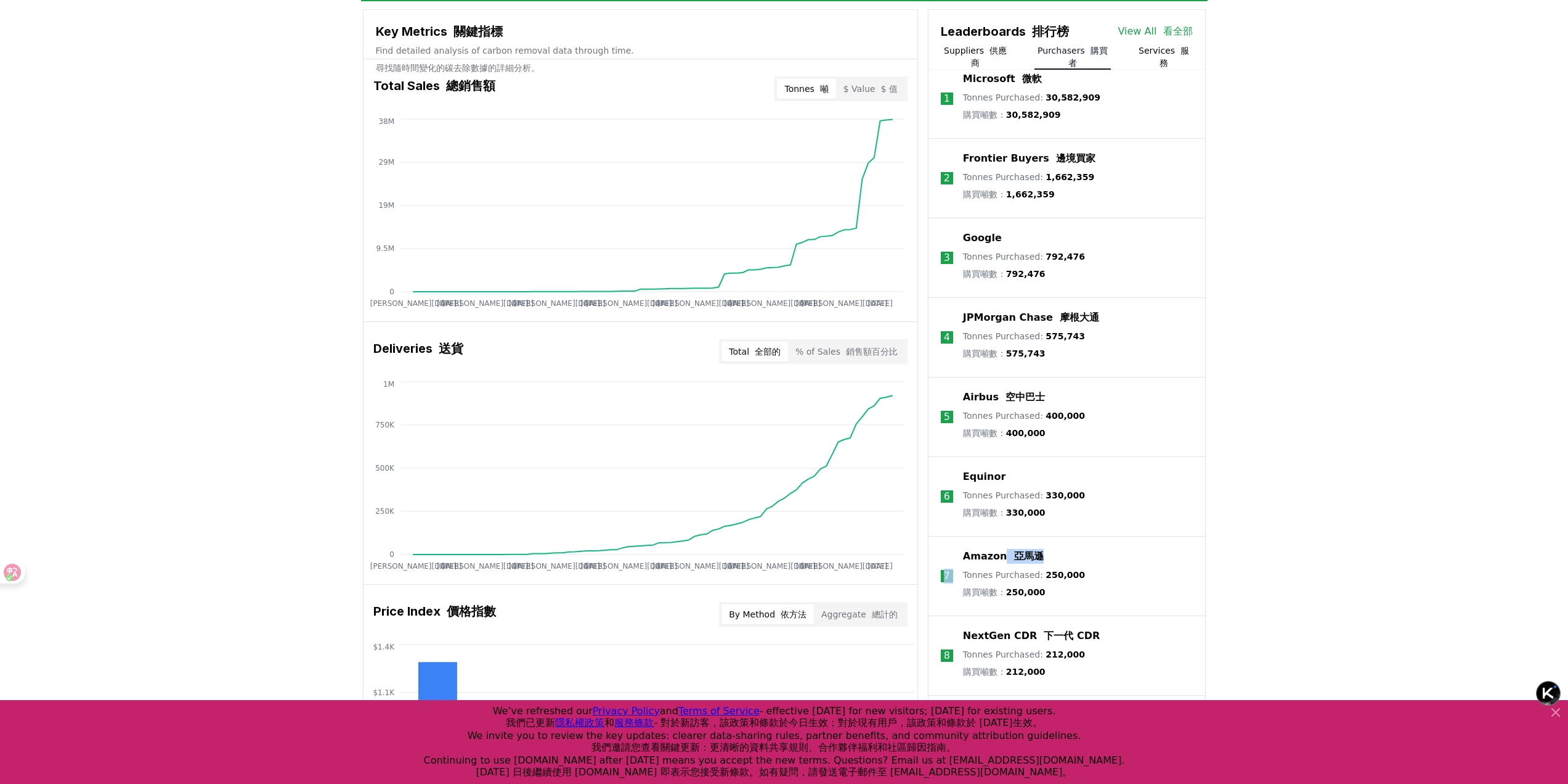
drag, startPoint x: 1044, startPoint y: 573, endPoint x: 929, endPoint y: 567, distance: 115.2
click at [929, 567] on li "7 Amazon 亞馬遜 Tonnes Purchased : 250,000 購買噸數： 250,000" at bounding box center [1067, 576] width 276 height 80
click at [983, 563] on p "Amazon 亞馬遜" at bounding box center [1003, 555] width 80 height 15
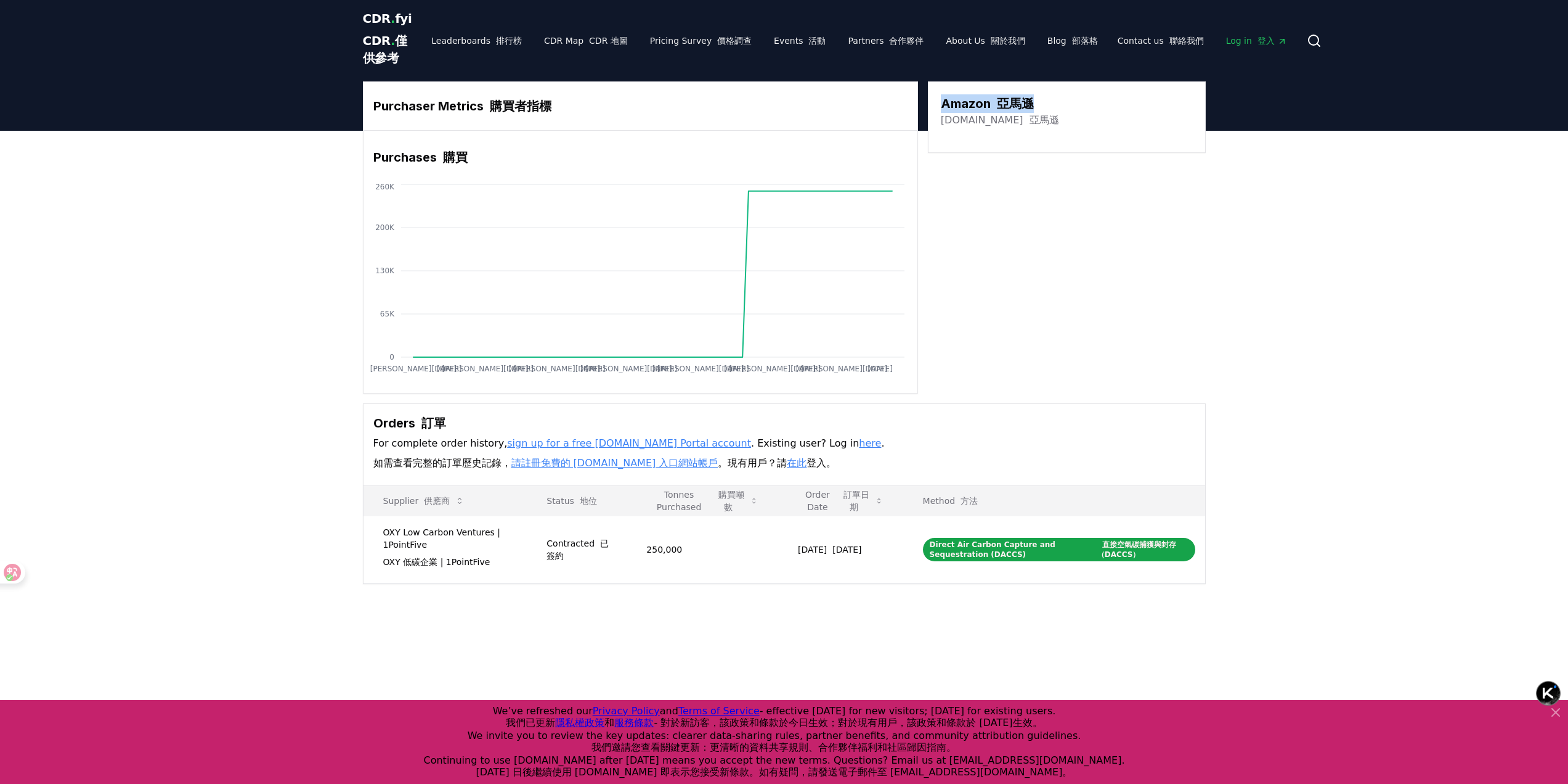
drag, startPoint x: 1036, startPoint y: 122, endPoint x: 937, endPoint y: 117, distance: 99.1
click at [937, 117] on div "Amazon 亞馬遜 [DOMAIN_NAME] 亞馬遜" at bounding box center [1067, 117] width 278 height 72
copy h3 "Amazon 亞馬遜"
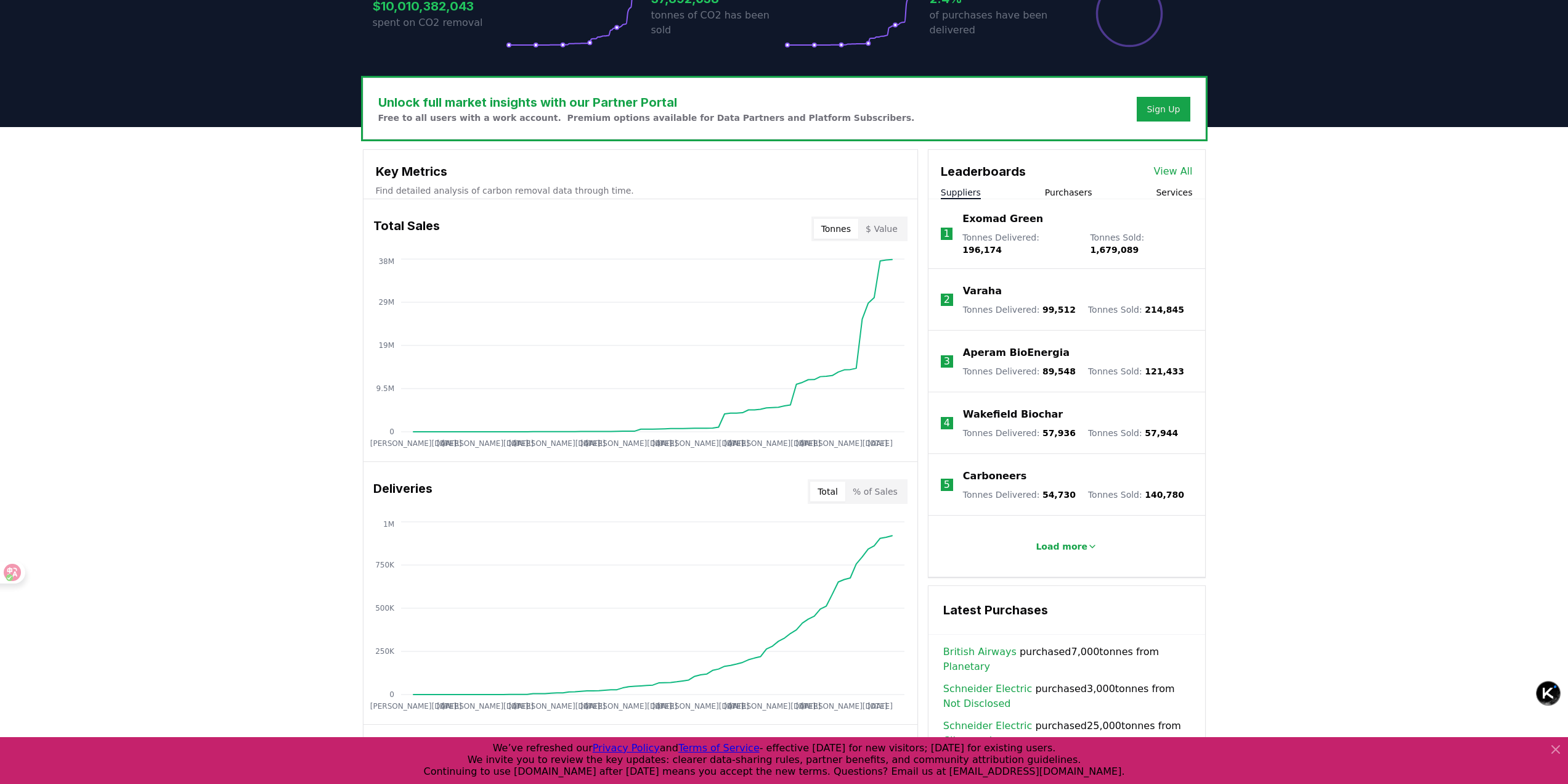
scroll to position [352, 0]
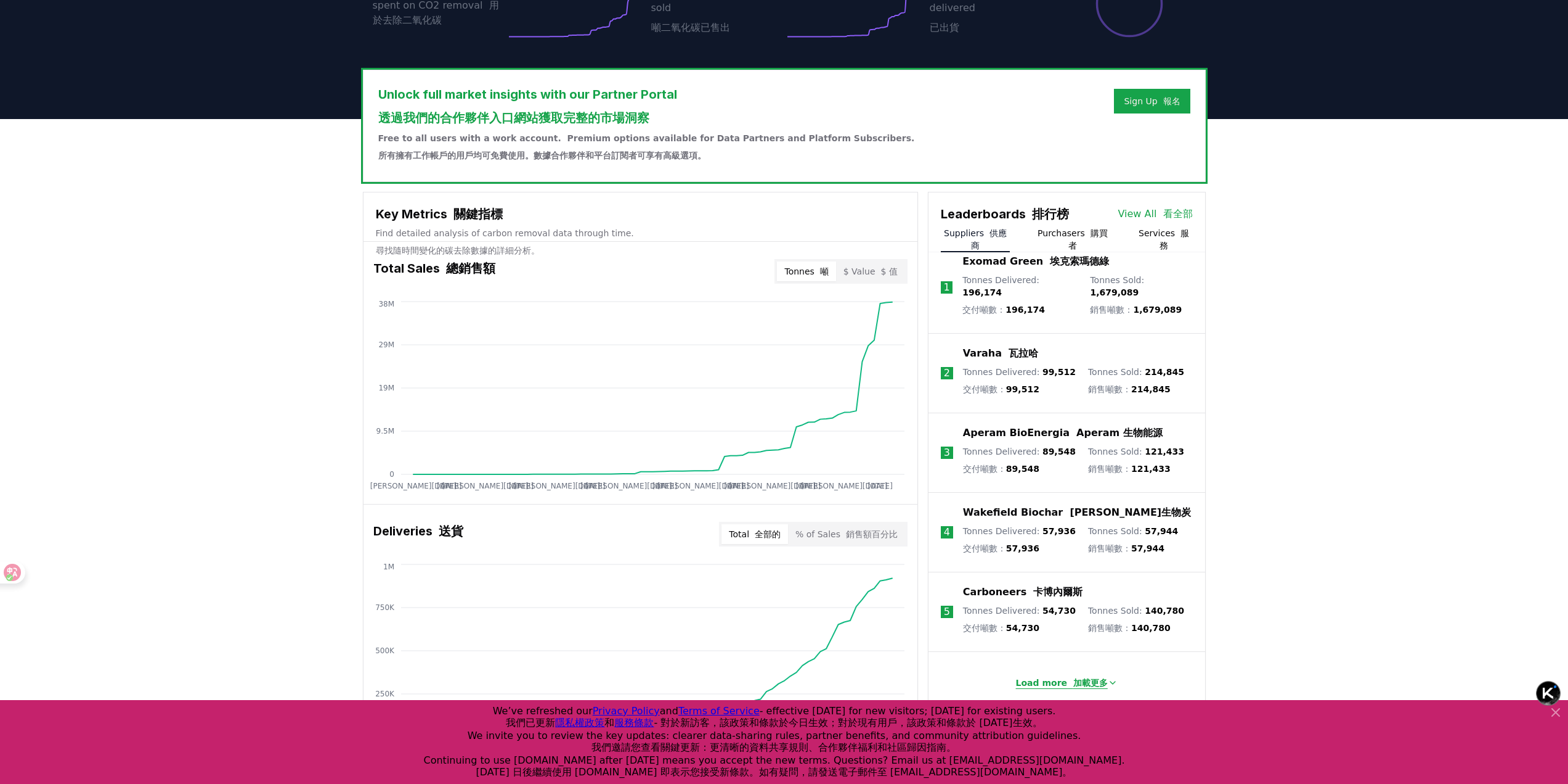
click at [1081, 687] on font "加載更多" at bounding box center [1091, 683] width 34 height 10
click at [1074, 246] on button "Purchasers 購買者" at bounding box center [1073, 239] width 76 height 25
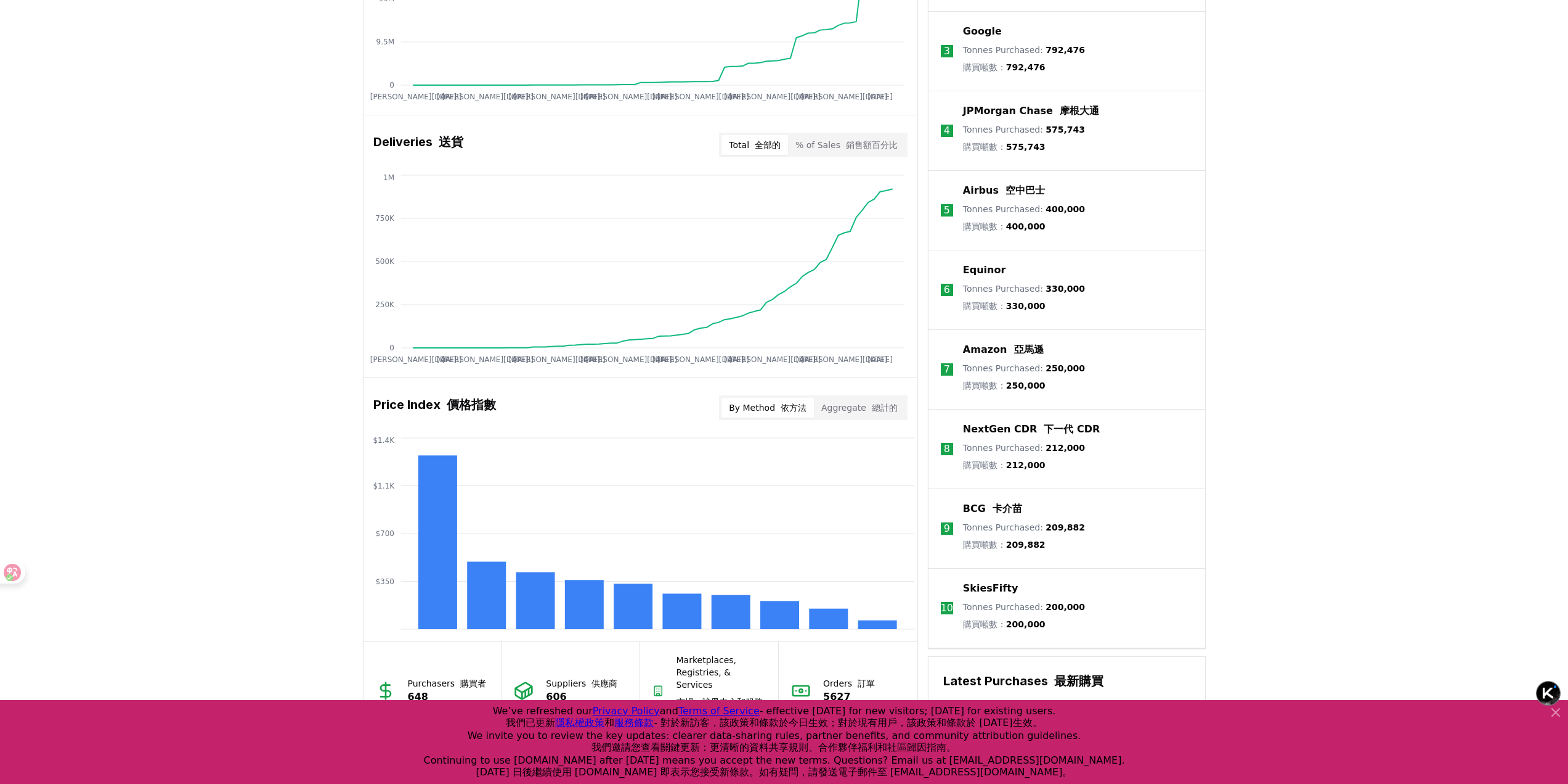
scroll to position [759, 0]
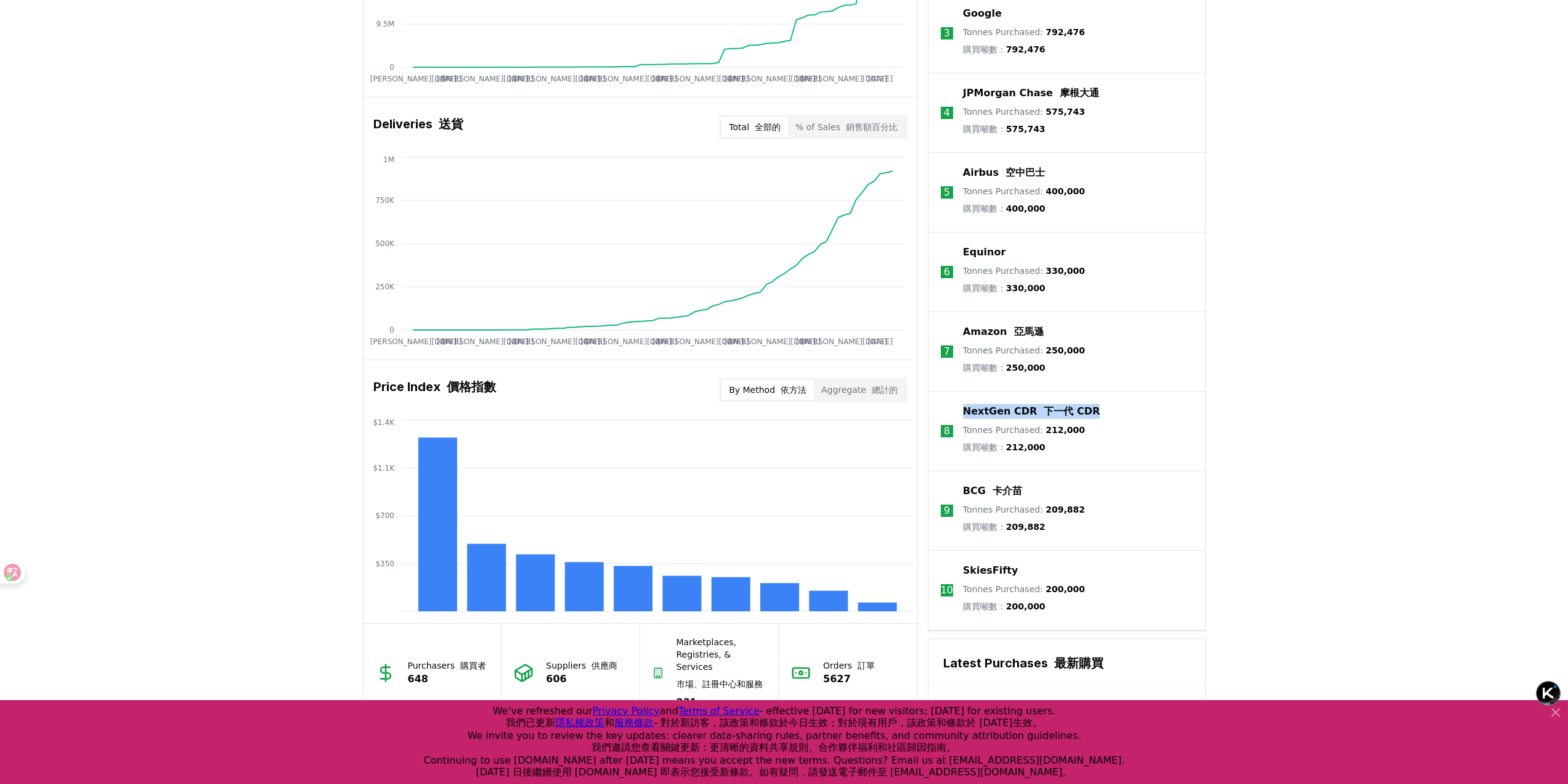
drag, startPoint x: 1089, startPoint y: 429, endPoint x: 954, endPoint y: 433, distance: 135.1
click at [954, 433] on li "8 NextGen CDR 下一代 CDR Tonnes Purchased : 212,000 購買噸數： 212,000" at bounding box center [1067, 431] width 276 height 80
copy li "NextGen CDR 下一代 CDR"
drag, startPoint x: 1041, startPoint y: 464, endPoint x: 1004, endPoint y: 463, distance: 37.0
click at [1003, 452] on font "購買噸數： 212,000" at bounding box center [1004, 448] width 83 height 10
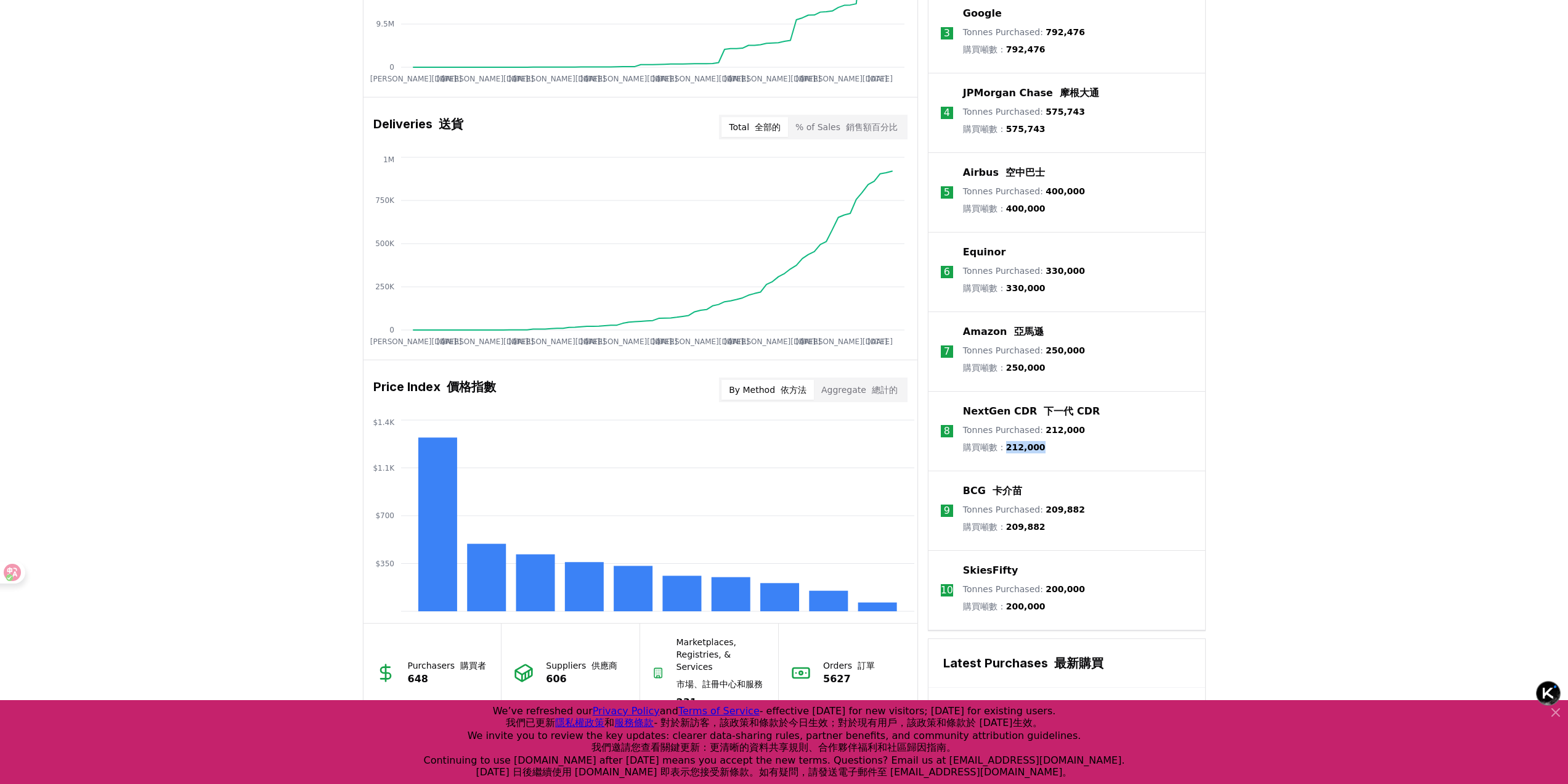
copy font "212,000"
drag, startPoint x: 1046, startPoint y: 386, endPoint x: 1009, endPoint y: 383, distance: 37.1
click at [1009, 378] on p "Tonnes Purchased : 250,000 購買噸數： 250,000" at bounding box center [1024, 361] width 122 height 34
copy span "250,000"
drag, startPoint x: 1023, startPoint y: 504, endPoint x: 965, endPoint y: 509, distance: 58.2
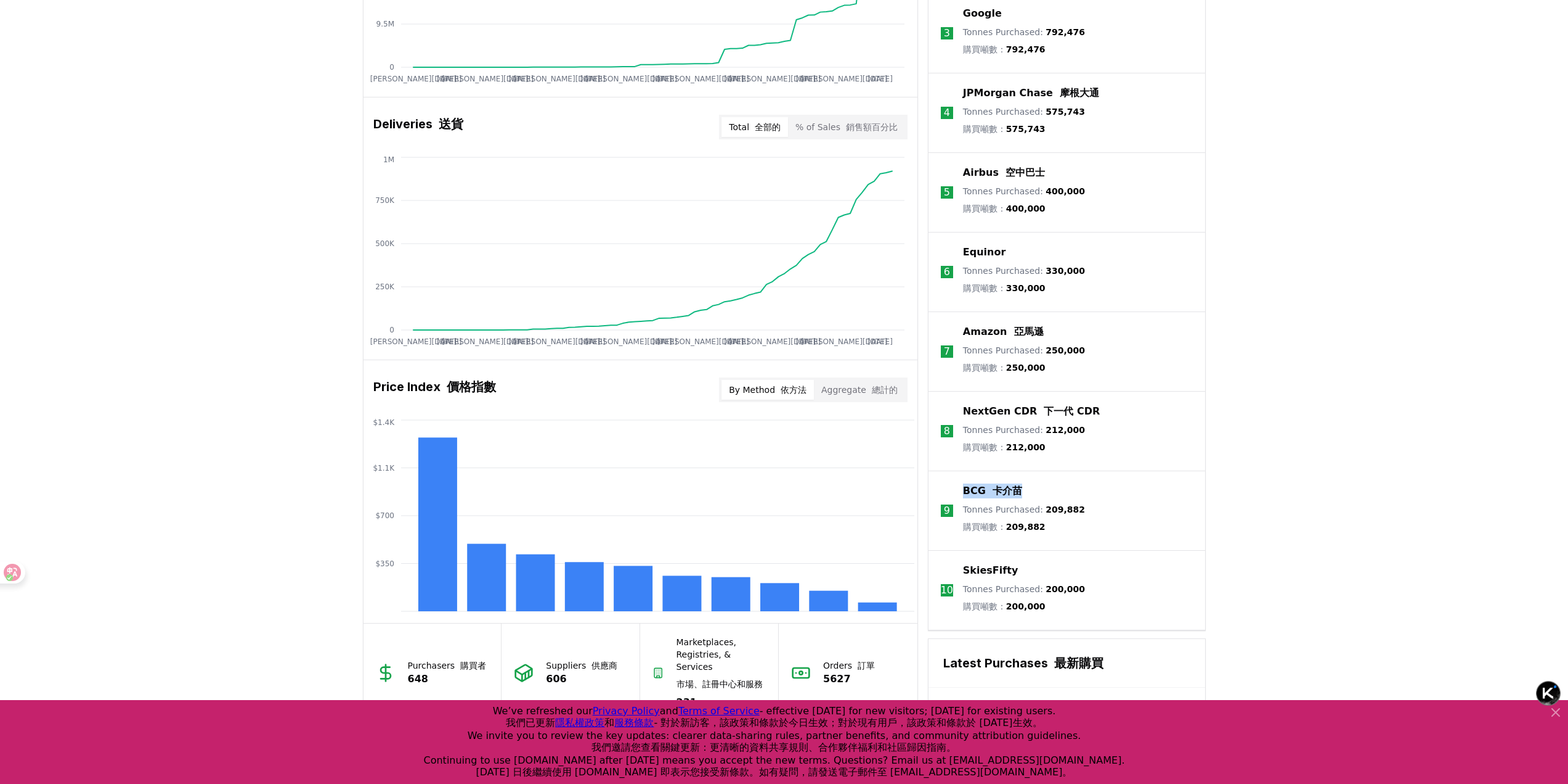
click at [965, 498] on div "BCG 卡介苗" at bounding box center [1024, 490] width 122 height 15
copy p "BCG 卡介苗"
click at [1050, 538] on p "Tonnes Purchased : 209,882 購買噸數： 209,882" at bounding box center [1024, 520] width 122 height 34
drag, startPoint x: 1046, startPoint y: 547, endPoint x: 1009, endPoint y: 546, distance: 37.0
click at [1009, 538] on p "Tonnes Purchased : 209,882 購買噸數： 209,882" at bounding box center [1024, 520] width 122 height 34
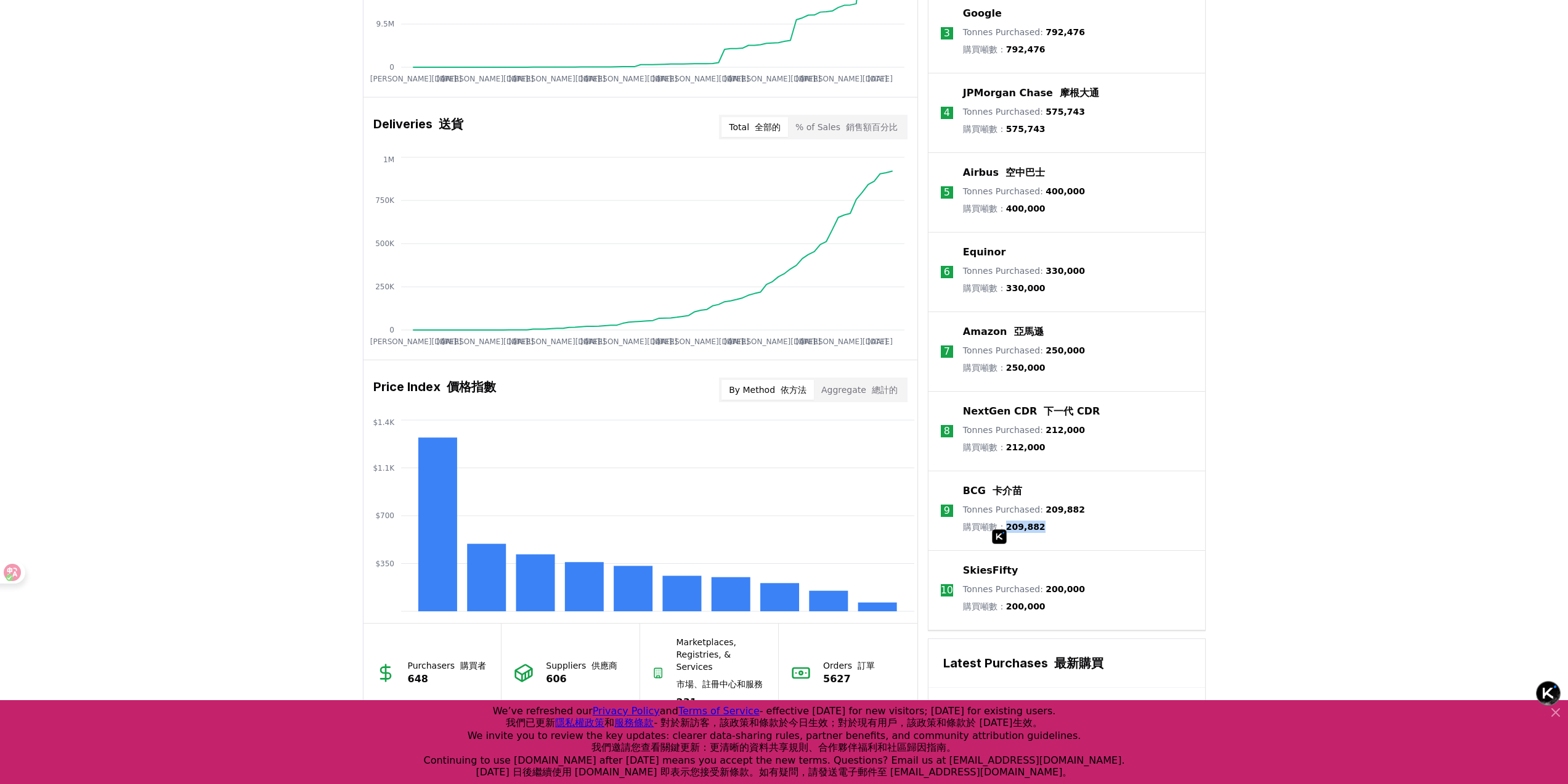
copy span "209,882"
drag, startPoint x: 1015, startPoint y: 588, endPoint x: 957, endPoint y: 585, distance: 58.1
click at [957, 585] on li "10 SkiesFifty Tonnes Purchased : 200,000 購買噸數： 200,000" at bounding box center [1067, 590] width 276 height 80
copy p "SkiesFifty"
drag, startPoint x: 1073, startPoint y: 608, endPoint x: 1039, endPoint y: 609, distance: 34.0
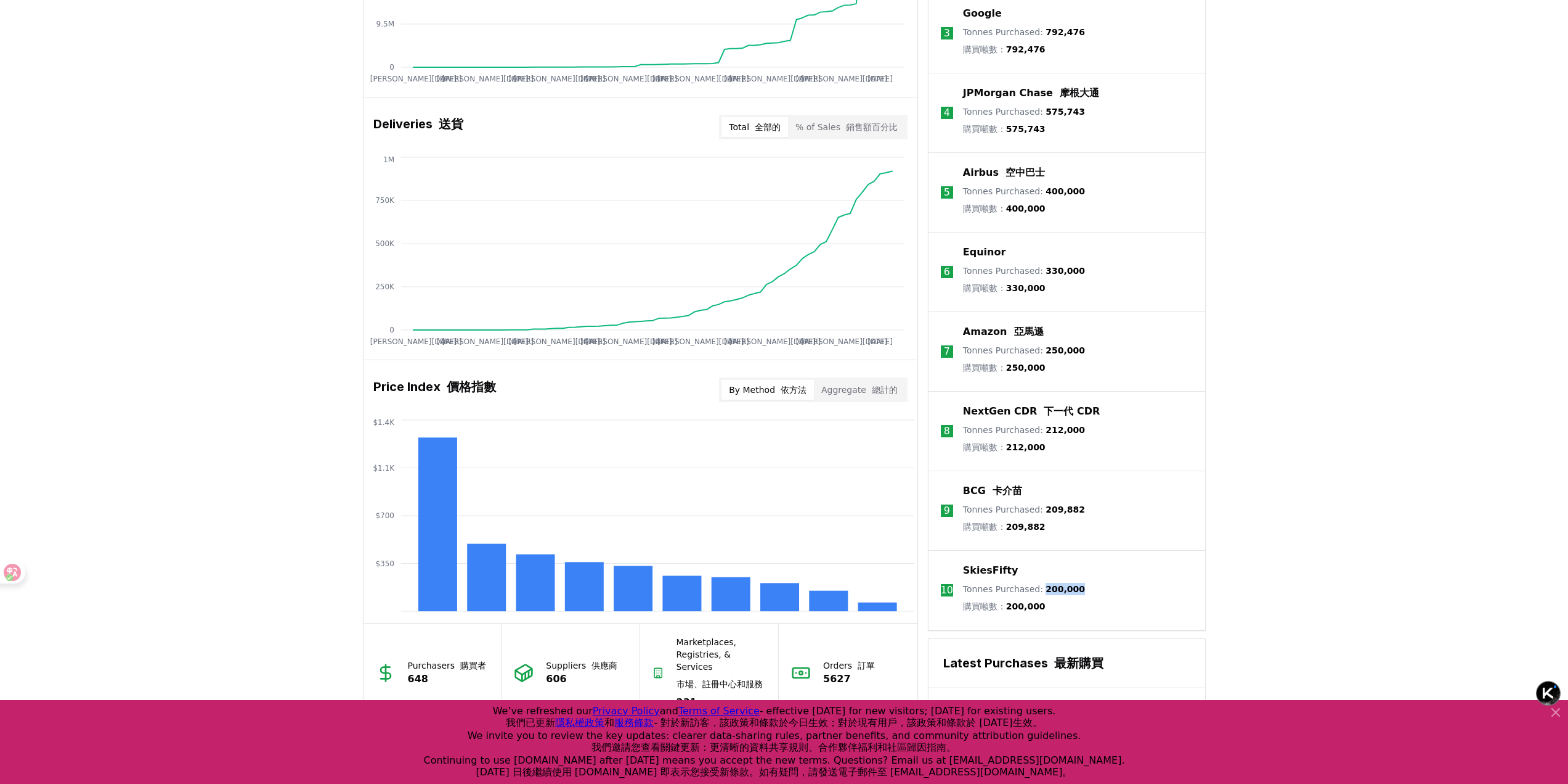
click at [1039, 609] on li "10 SkiesFifty Tonnes Purchased : 200,000 購買噸數： 200,000" at bounding box center [1067, 590] width 276 height 80
copy span "200,000"
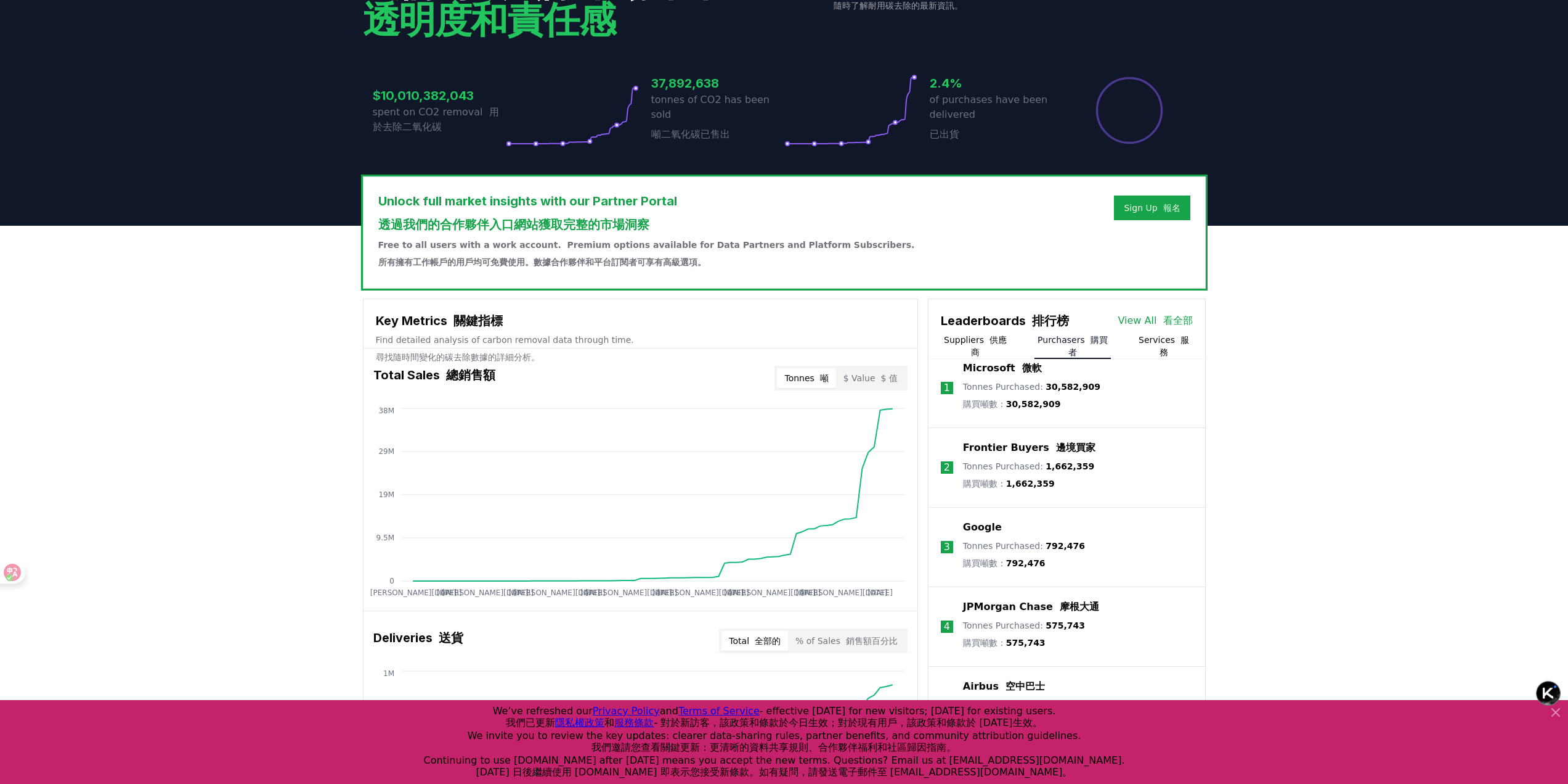
scroll to position [359, 0]
